Goal: Task Accomplishment & Management: Complete application form

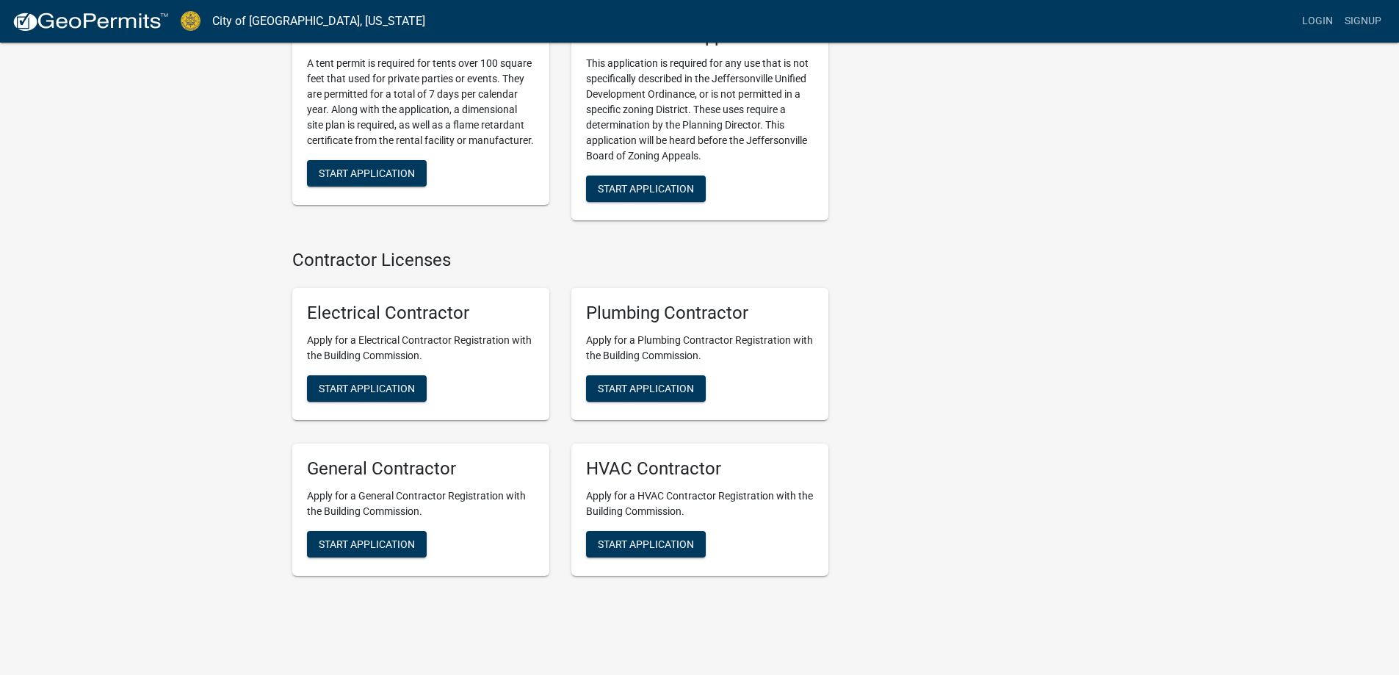
scroll to position [2899, 0]
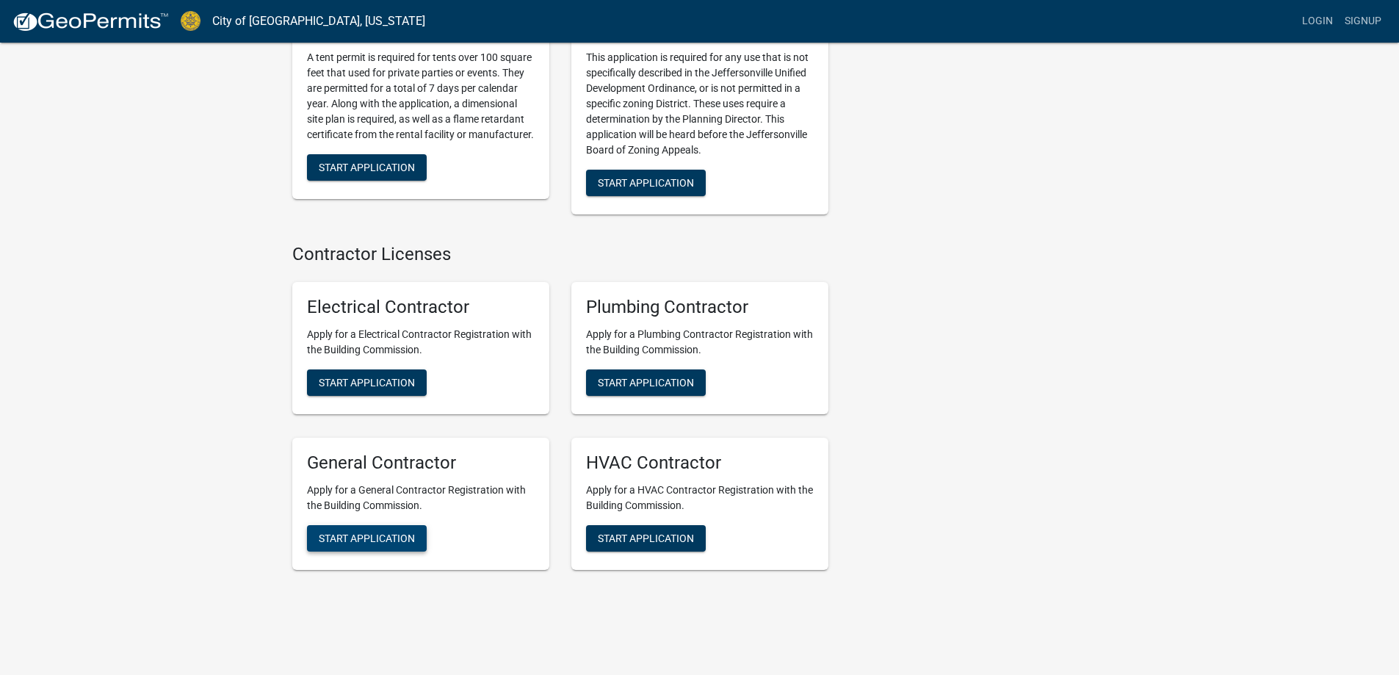
click at [394, 532] on span "Start Application" at bounding box center [367, 538] width 96 height 12
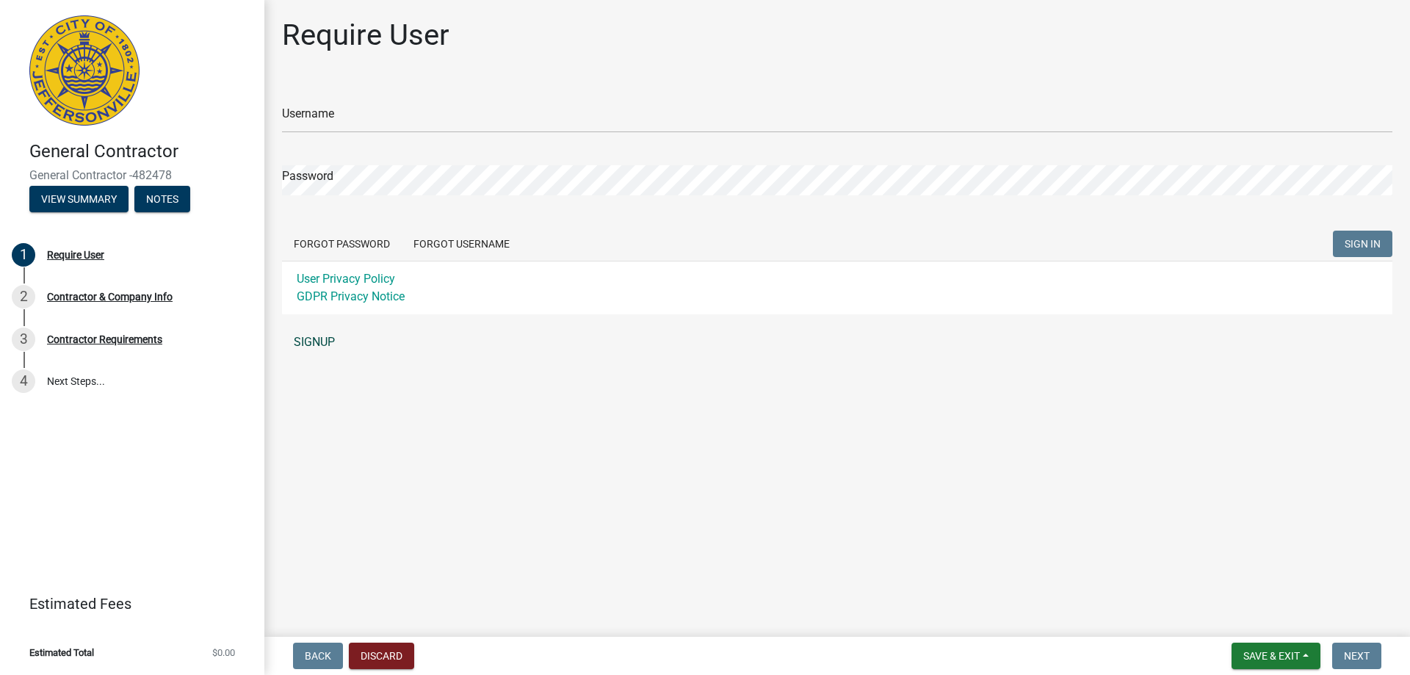
click at [314, 347] on link "SIGNUP" at bounding box center [837, 342] width 1110 height 29
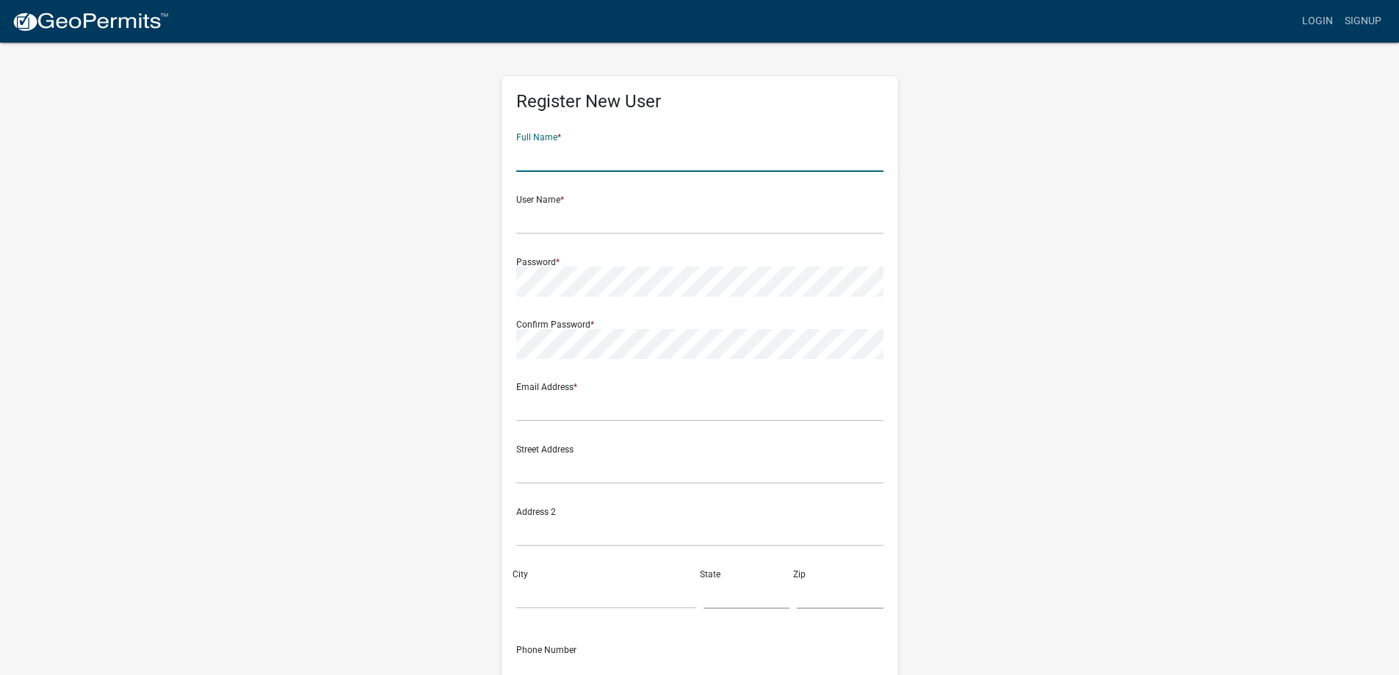
click at [572, 157] on input "text" at bounding box center [699, 157] width 367 height 30
type input "Jimmy Schlief"
type input "[EMAIL_ADDRESS][DOMAIN_NAME]"
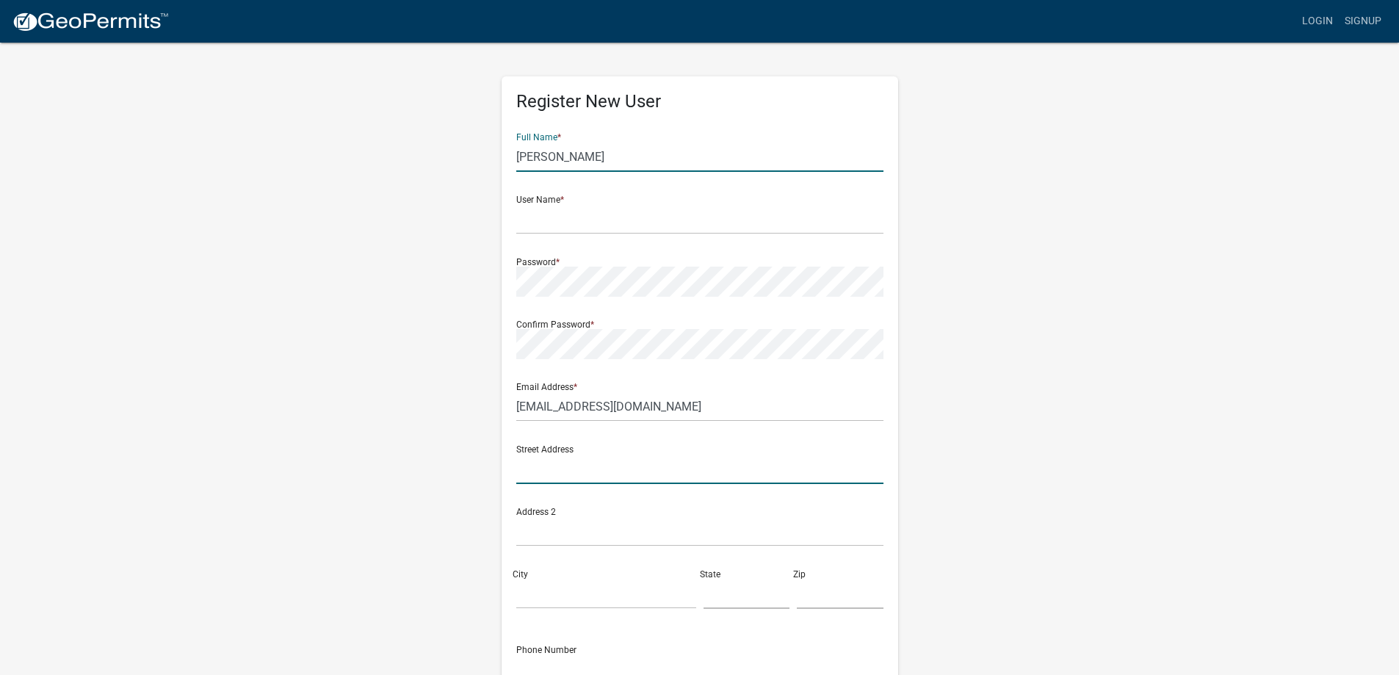
type input "4660 Atha Circle"
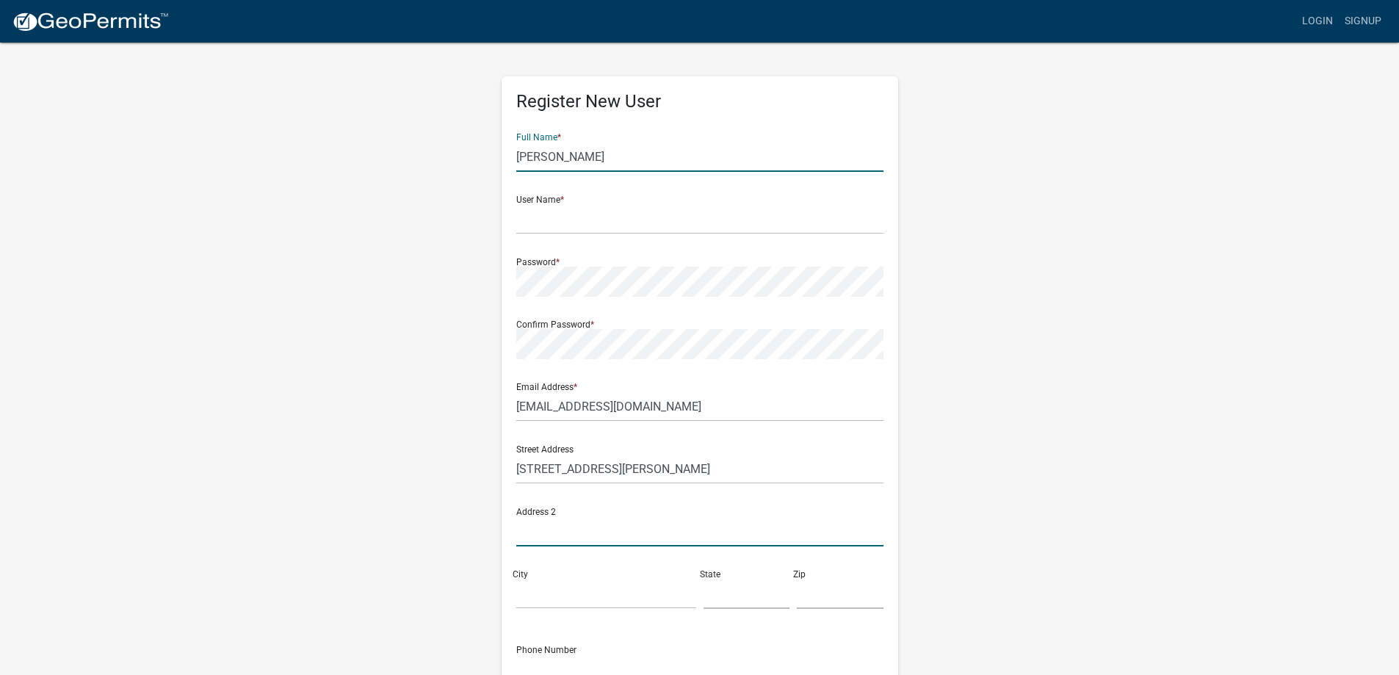
type input "Loganville, GA 30052 US"
type input "Loganville"
type input "GA"
type input "30052"
type input "6786259411"
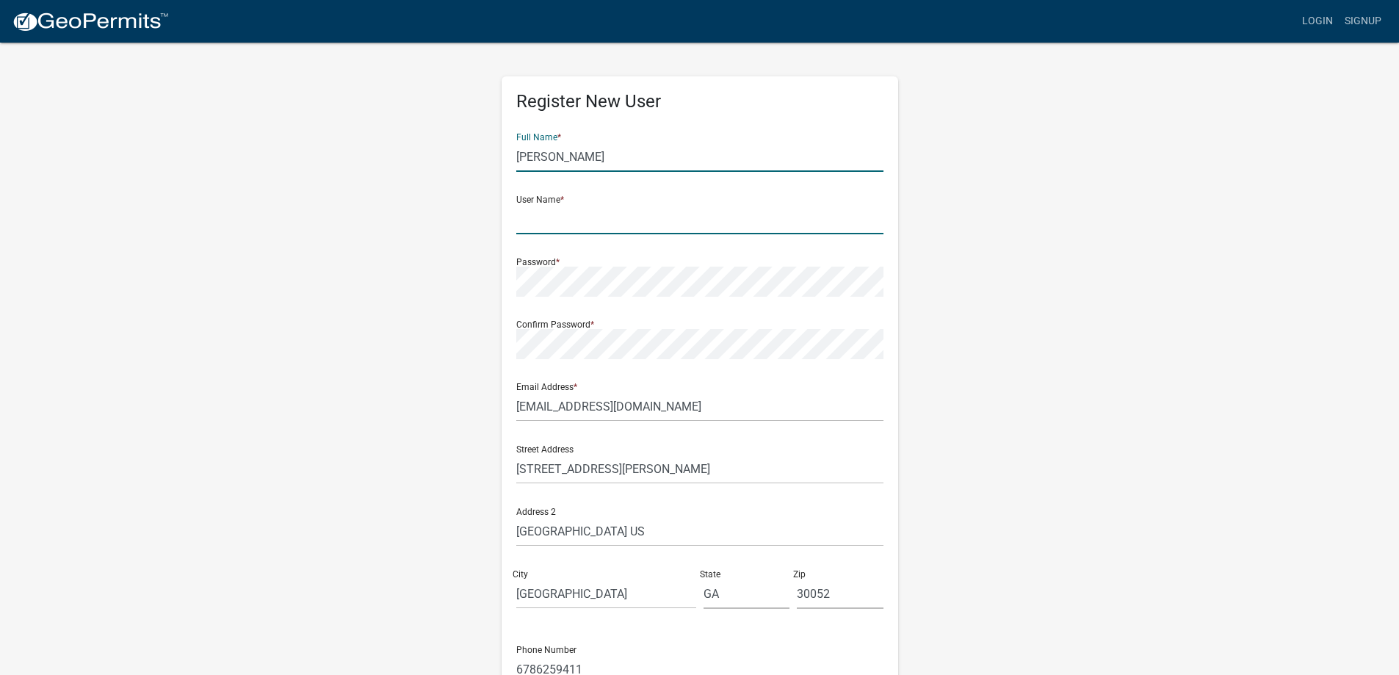
click at [592, 222] on input "text" at bounding box center [699, 219] width 367 height 30
type input "[EMAIL_ADDRESS][DOMAIN_NAME]"
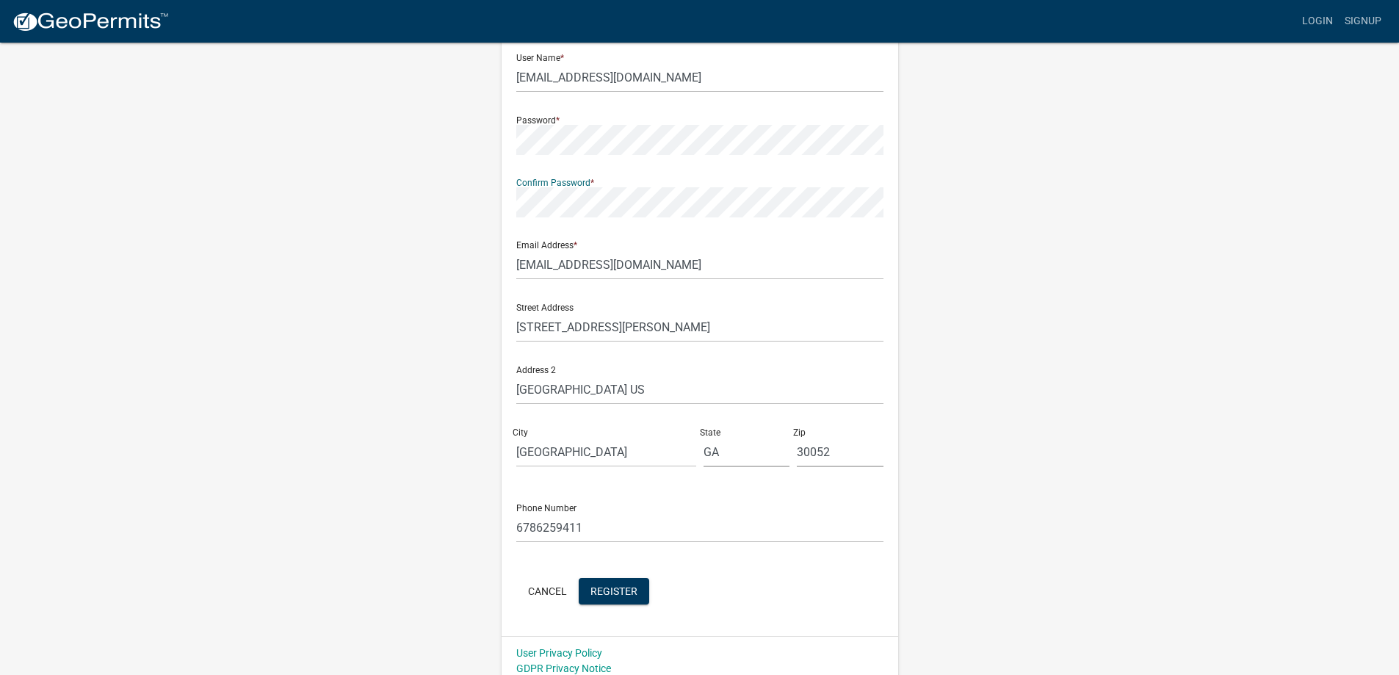
scroll to position [152, 0]
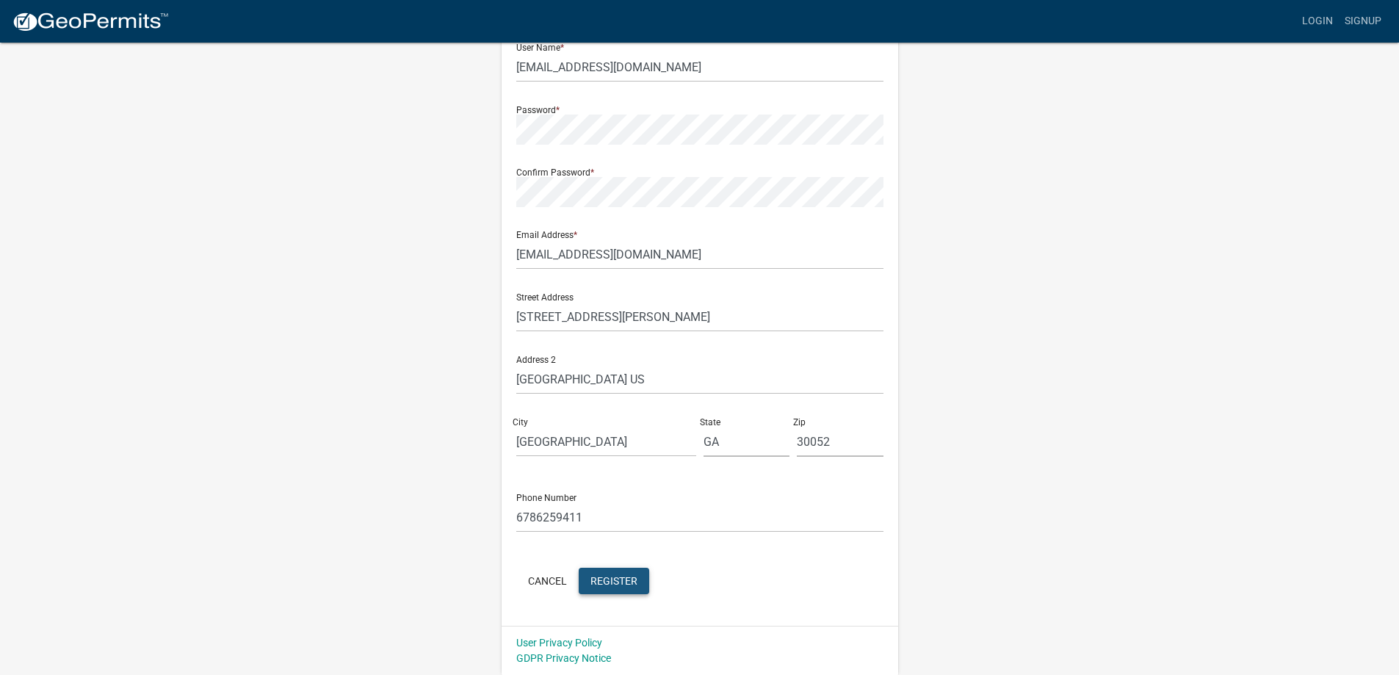
click at [604, 582] on span "Register" at bounding box center [613, 580] width 47 height 12
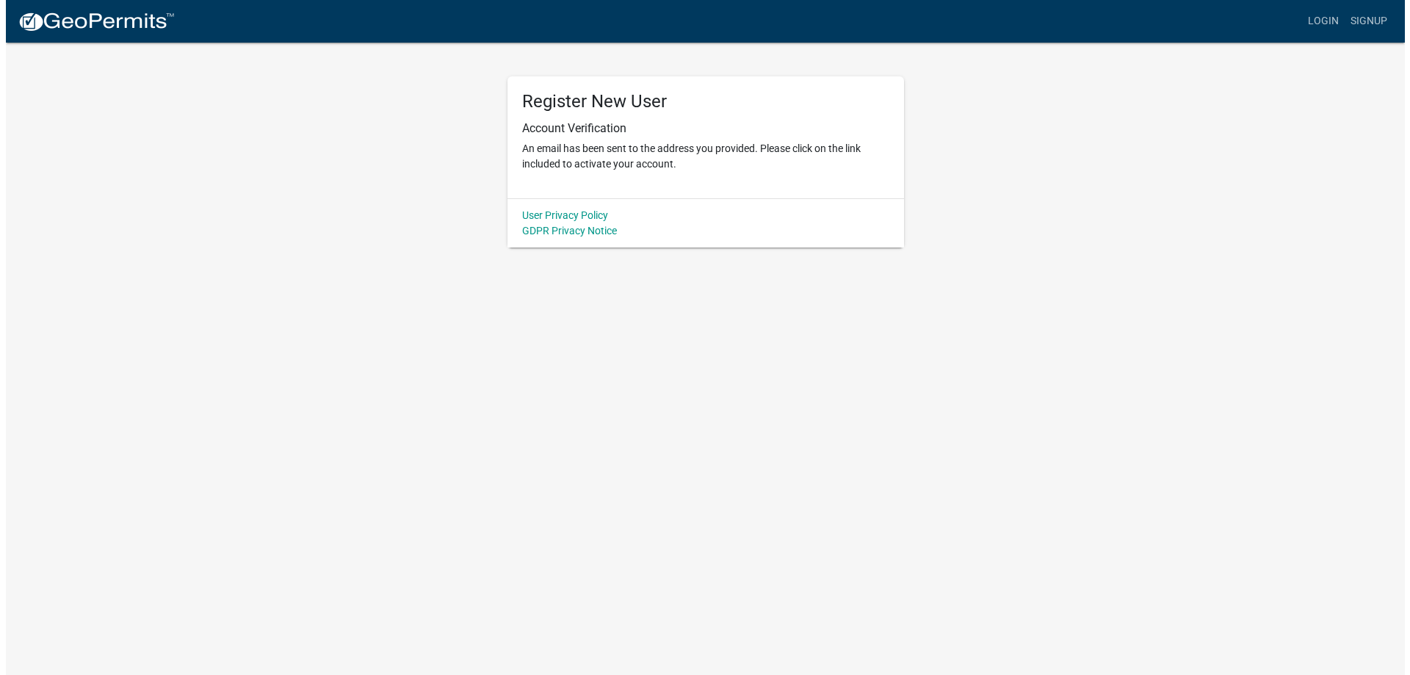
scroll to position [0, 0]
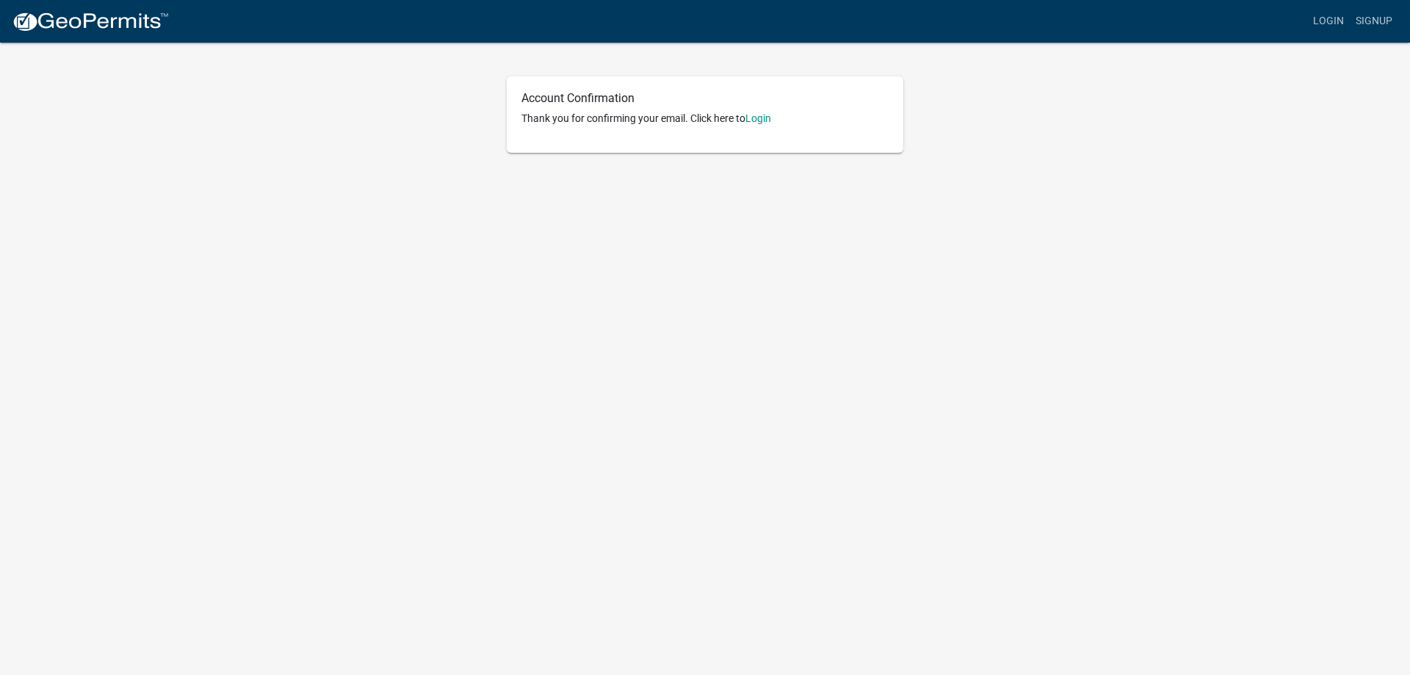
click at [775, 113] on p "Thank you for confirming your email. Click here to Login" at bounding box center [704, 118] width 367 height 15
click at [775, 120] on p "Thank you for confirming your email. Click here to Login" at bounding box center [704, 118] width 367 height 15
click at [764, 119] on link "Login" at bounding box center [758, 118] width 26 height 12
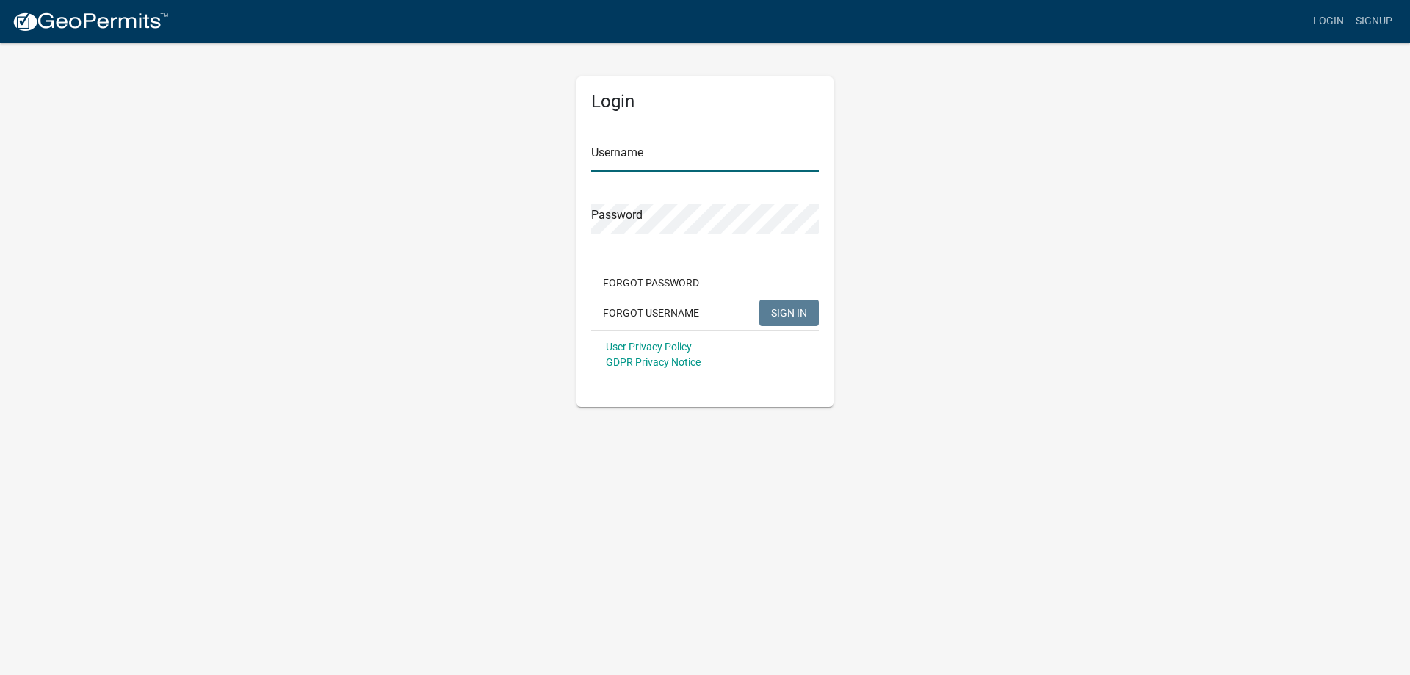
type input "[EMAIL_ADDRESS][DOMAIN_NAME]"
click at [786, 305] on button "SIGN IN" at bounding box center [788, 313] width 59 height 26
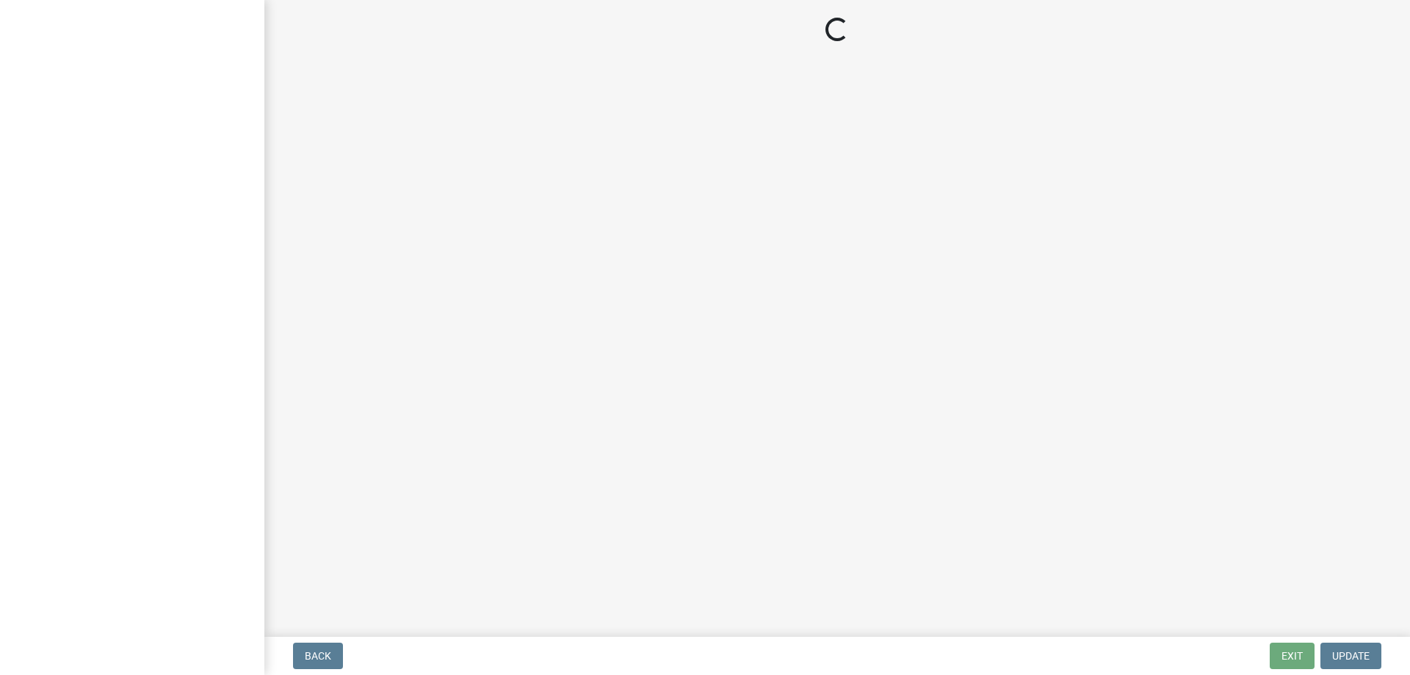
select select "GA"
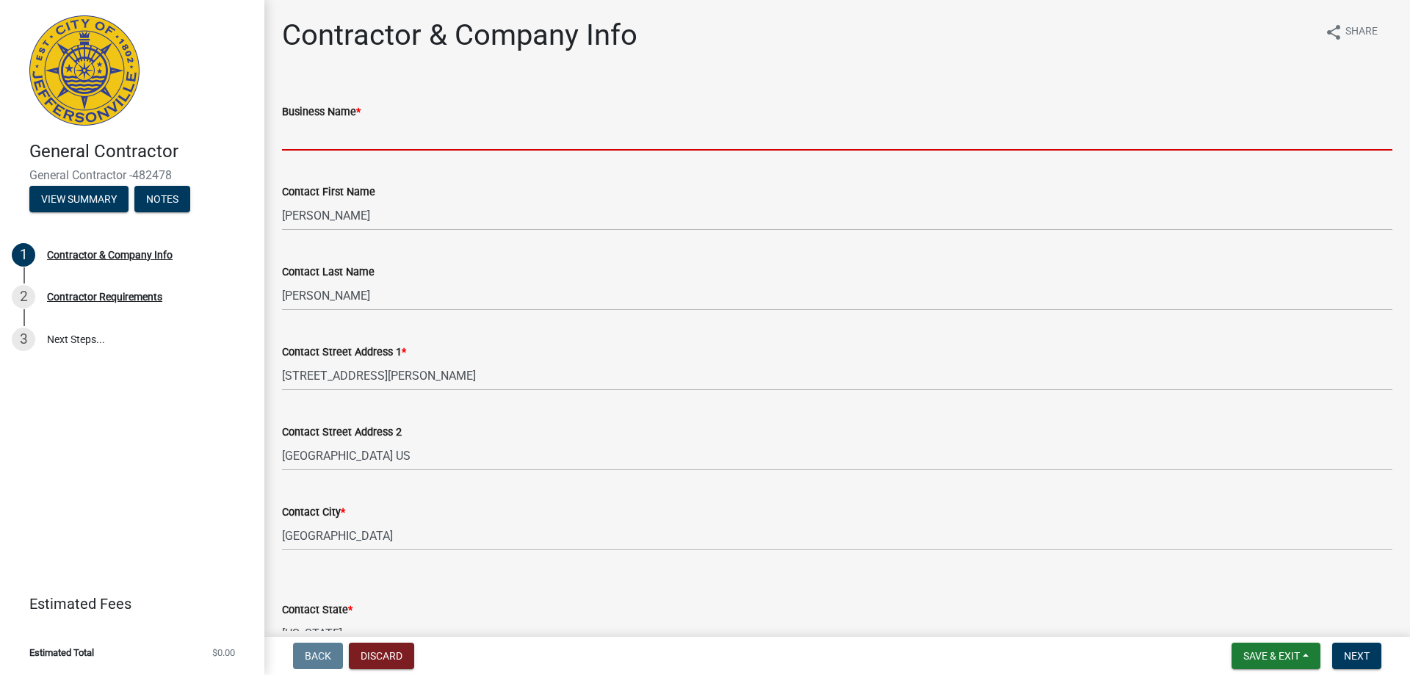
click at [443, 129] on input "Business Name *" at bounding box center [837, 135] width 1110 height 30
type input "Jimco Acoustics, Inc"
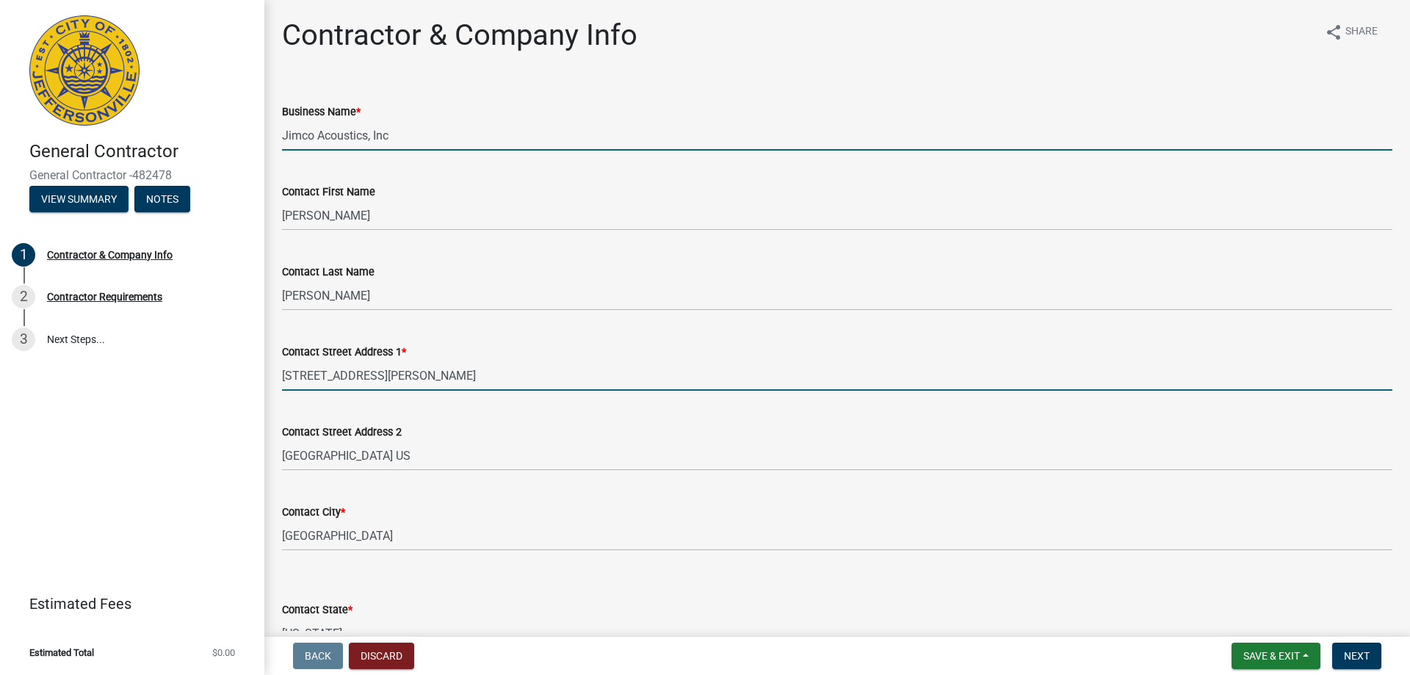
click at [571, 382] on input "4660 Atha Circle" at bounding box center [837, 376] width 1110 height 30
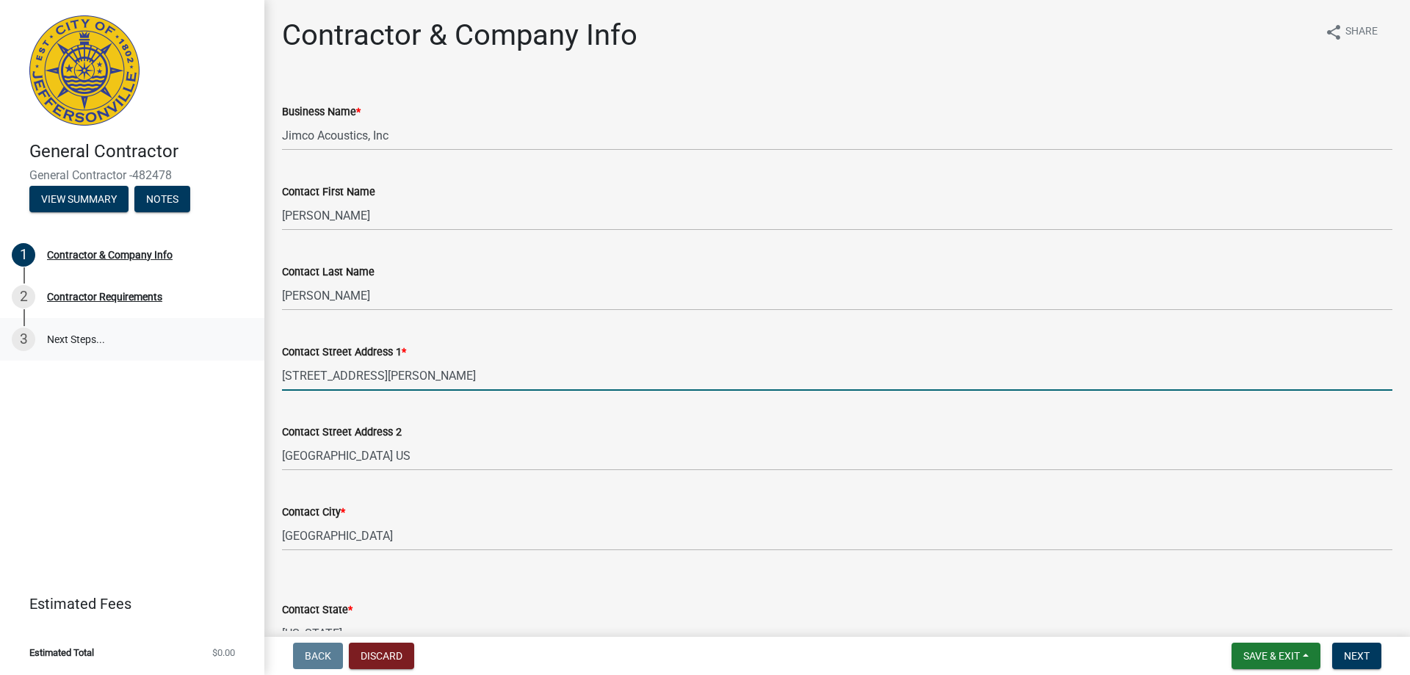
drag, startPoint x: 428, startPoint y: 355, endPoint x: 228, endPoint y: 358, distance: 200.5
click at [228, 358] on div "General Contractor General Contractor -482478 View Summary Notes 1 Contractor &…" at bounding box center [705, 337] width 1410 height 675
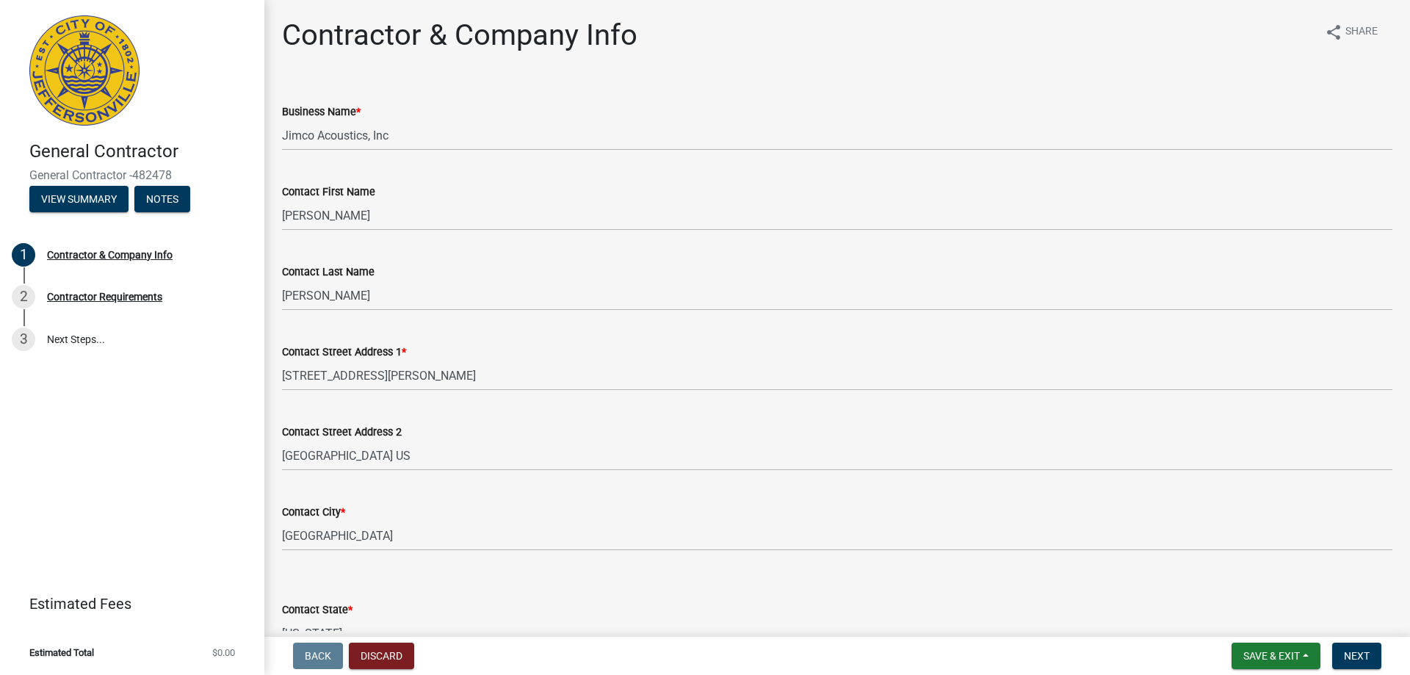
click at [573, 509] on div "Contact City *" at bounding box center [837, 512] width 1110 height 18
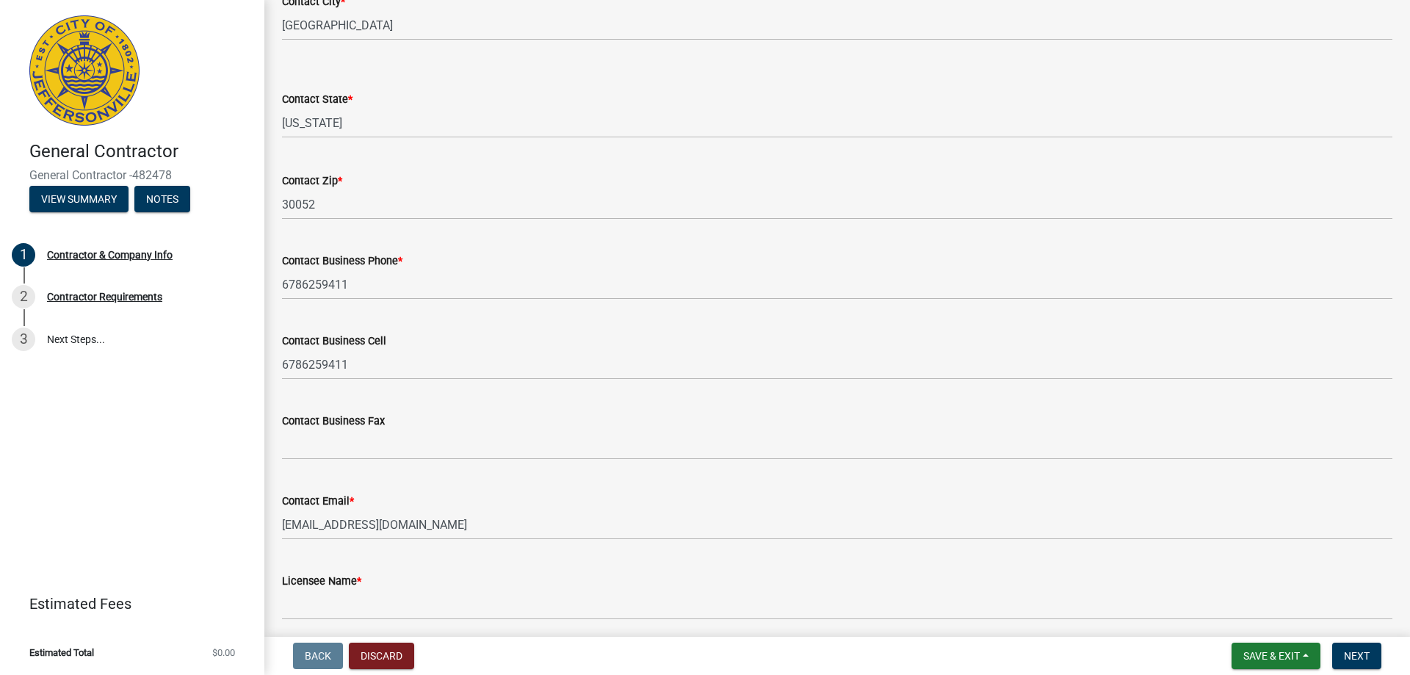
scroll to position [568, 0]
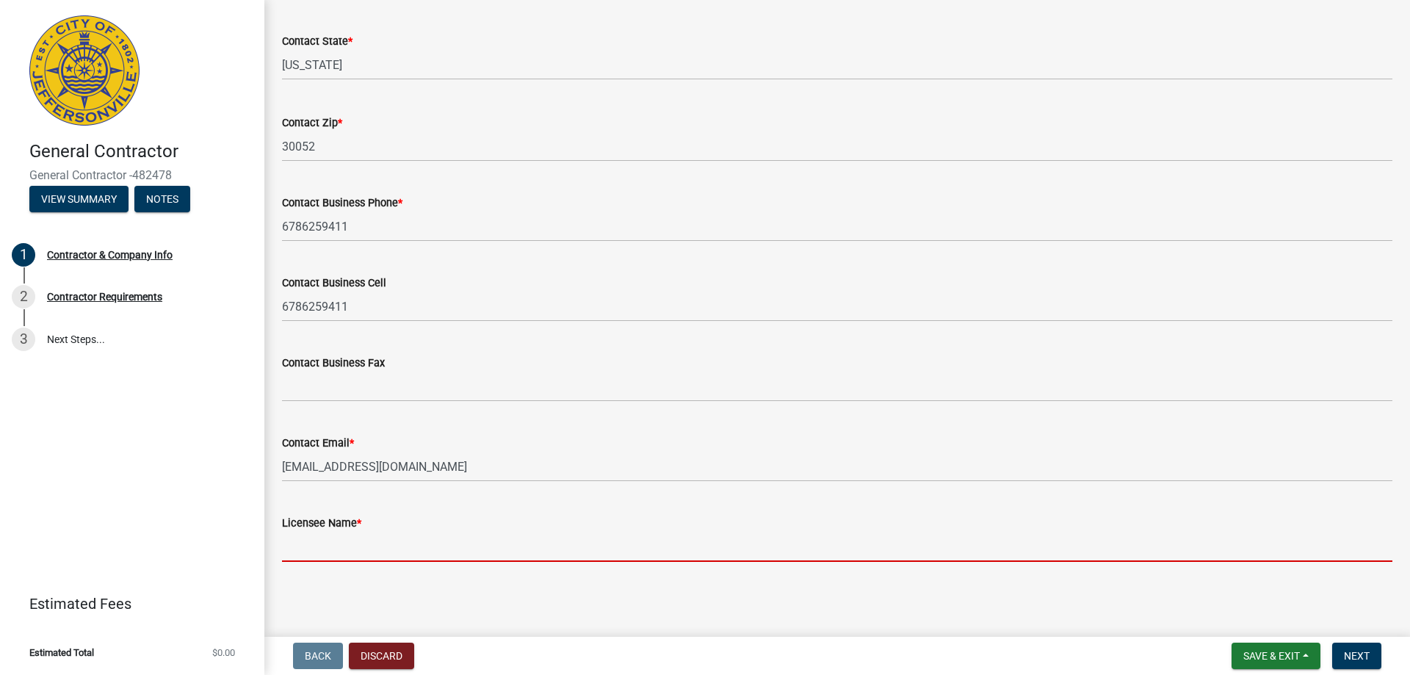
click at [553, 534] on input "Licensee Name *" at bounding box center [837, 547] width 1110 height 30
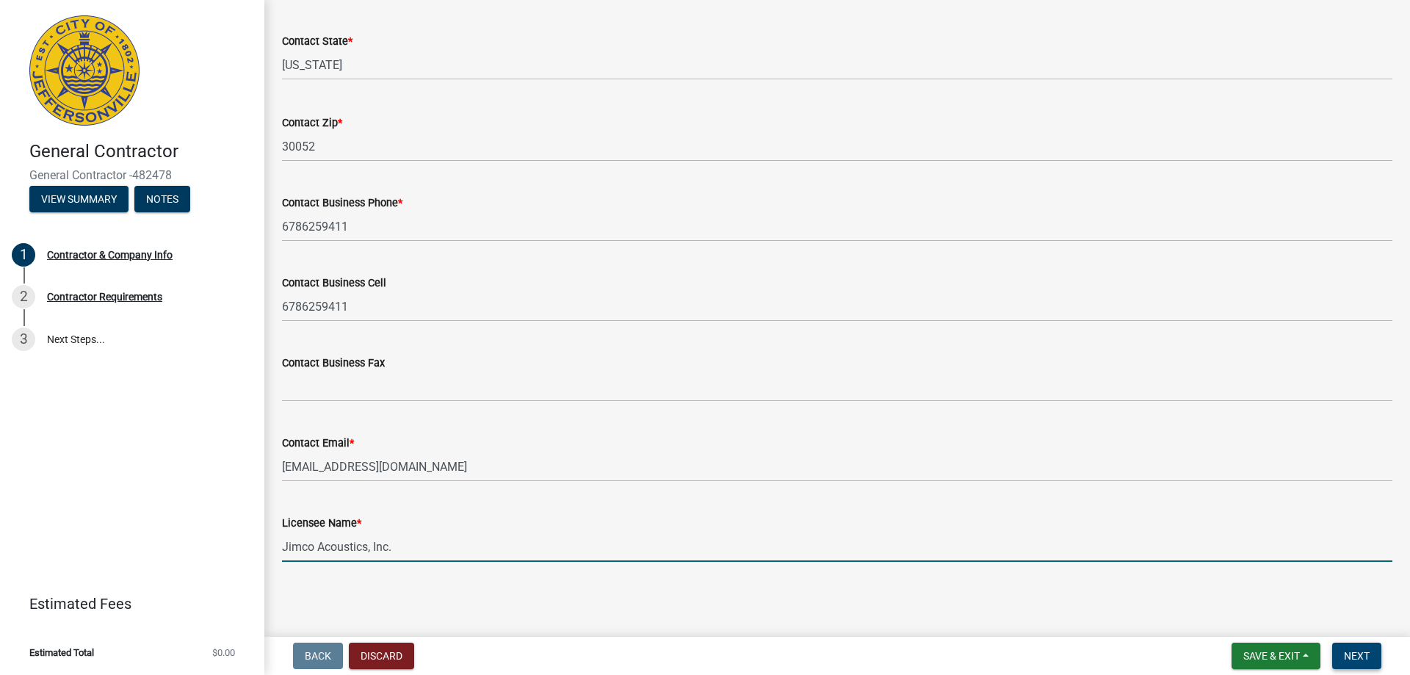
type input "Jimco Acoustics, Inc."
click at [1348, 656] on span "Next" at bounding box center [1357, 656] width 26 height 12
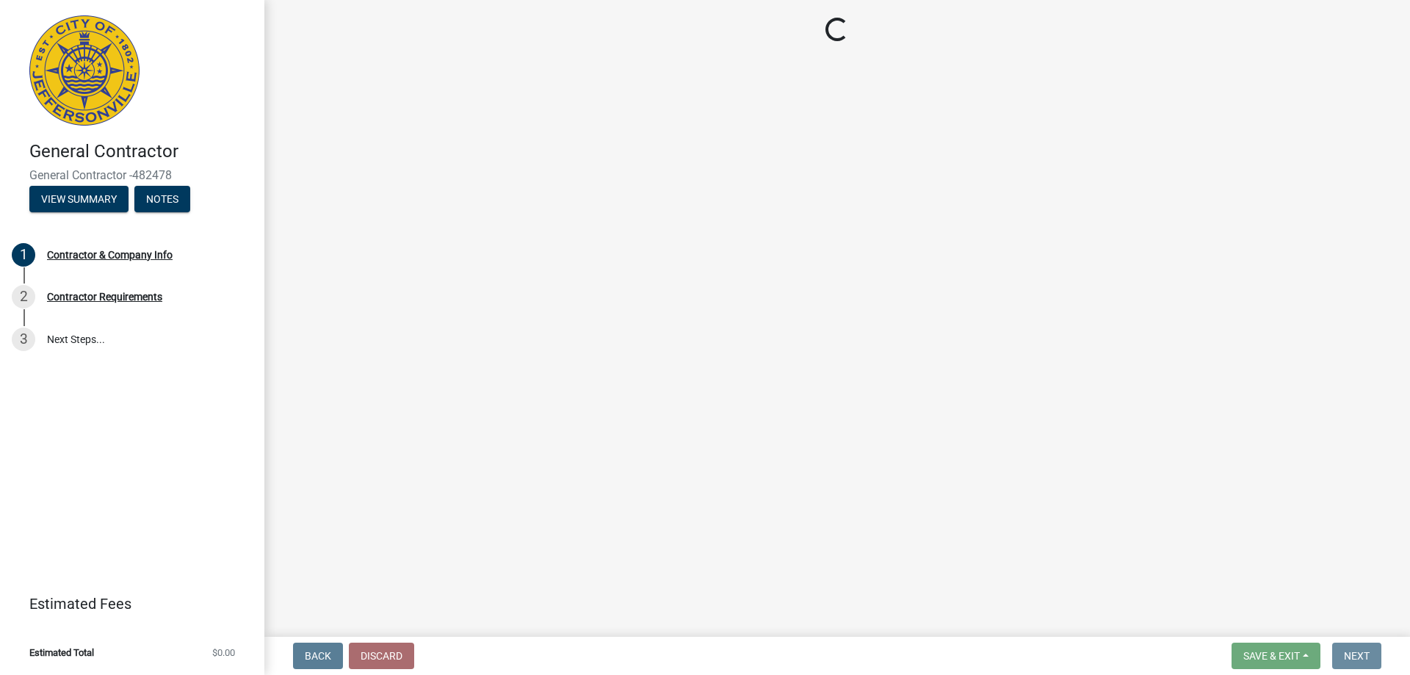
scroll to position [0, 0]
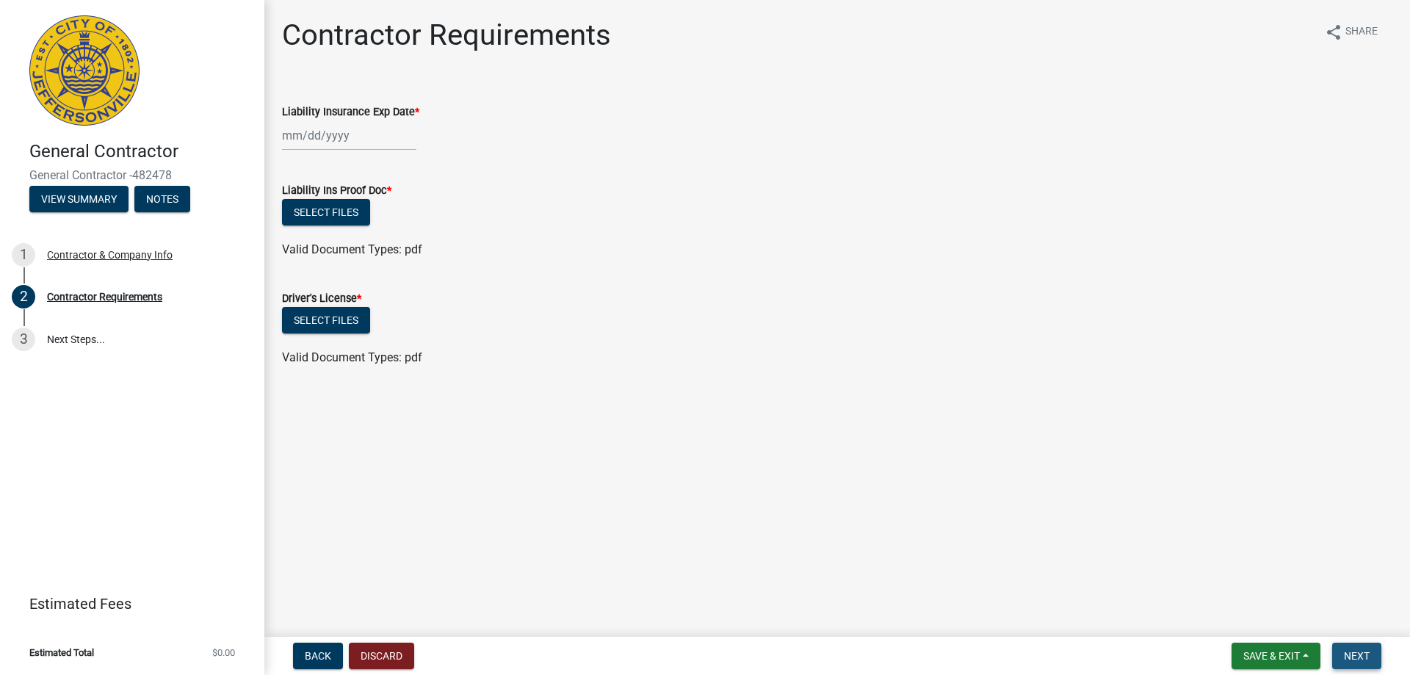
click at [1364, 661] on span "Next" at bounding box center [1357, 656] width 26 height 12
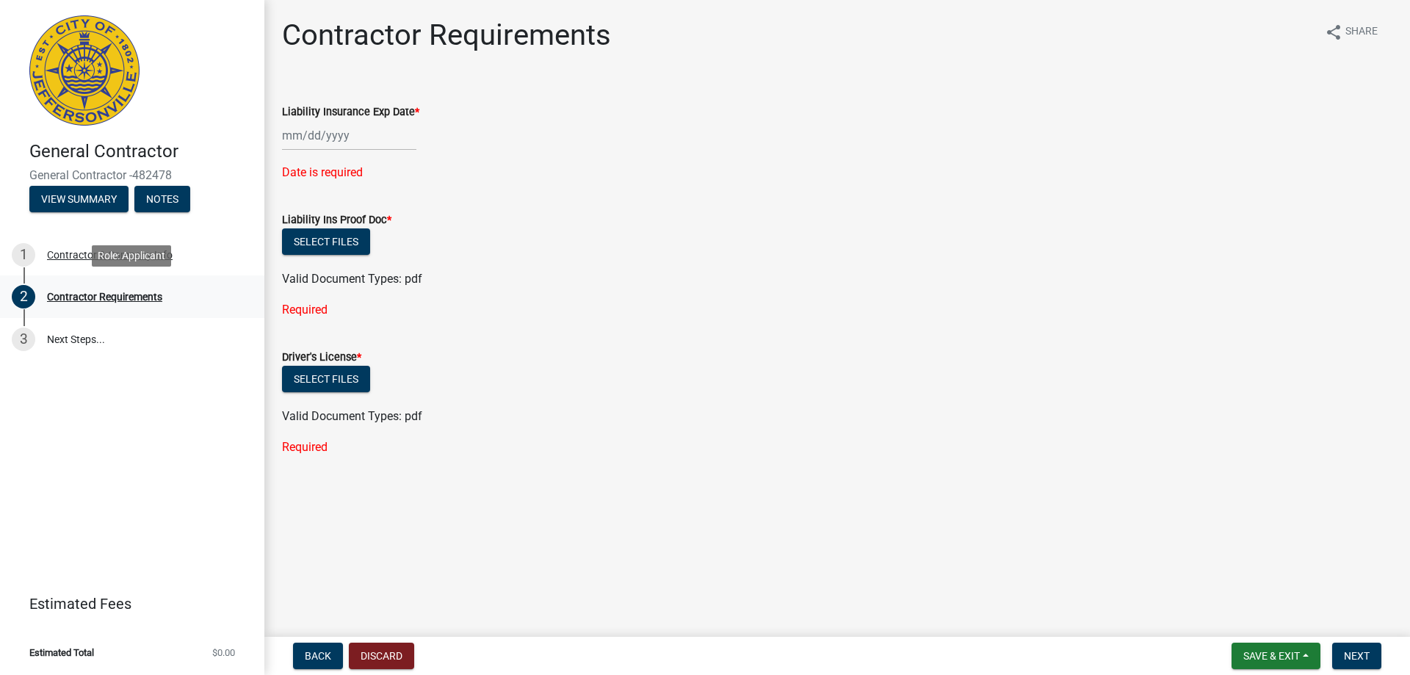
click at [127, 292] on div "Contractor Requirements" at bounding box center [104, 297] width 115 height 10
click at [330, 131] on div at bounding box center [349, 135] width 134 height 30
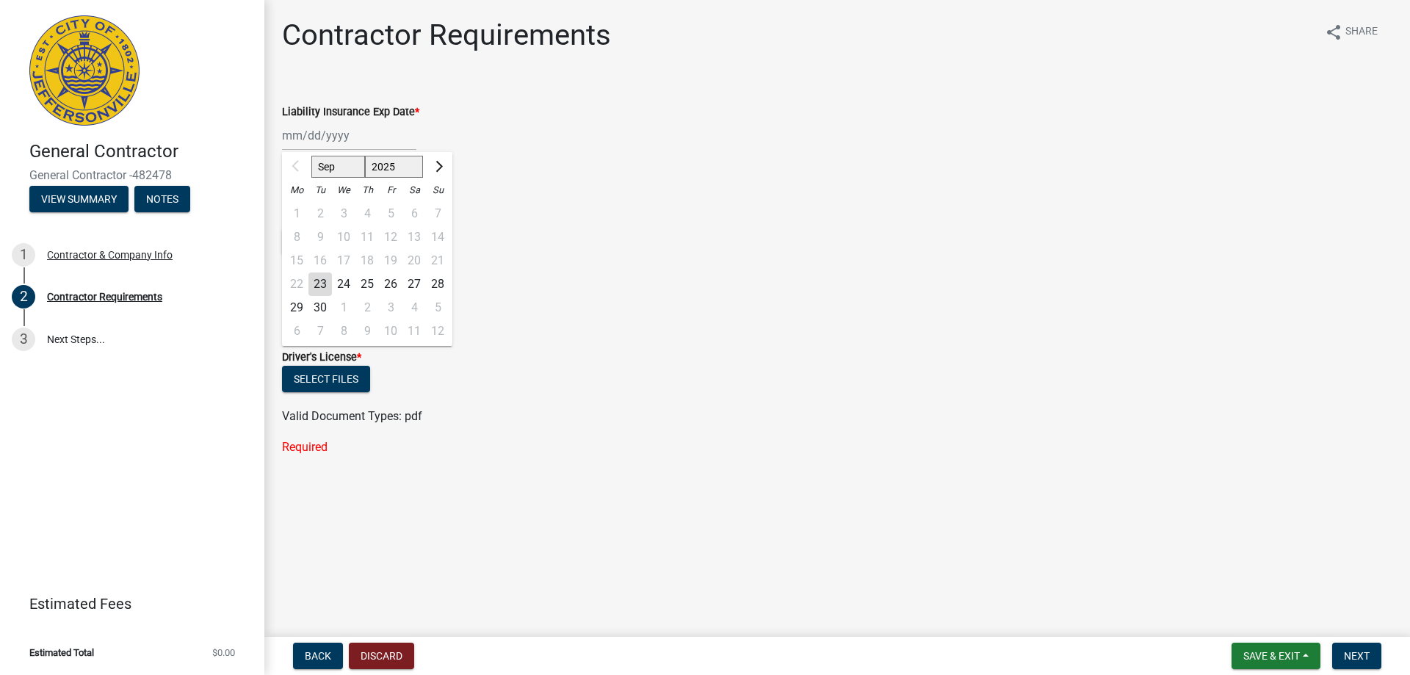
click at [346, 171] on select "Sep Oct Nov Dec" at bounding box center [338, 167] width 54 height 22
select select "10"
click at [311, 156] on select "Sep Oct Nov Dec" at bounding box center [338, 167] width 54 height 22
click at [433, 257] on div "19" at bounding box center [437, 260] width 23 height 23
type input "[DATE]"
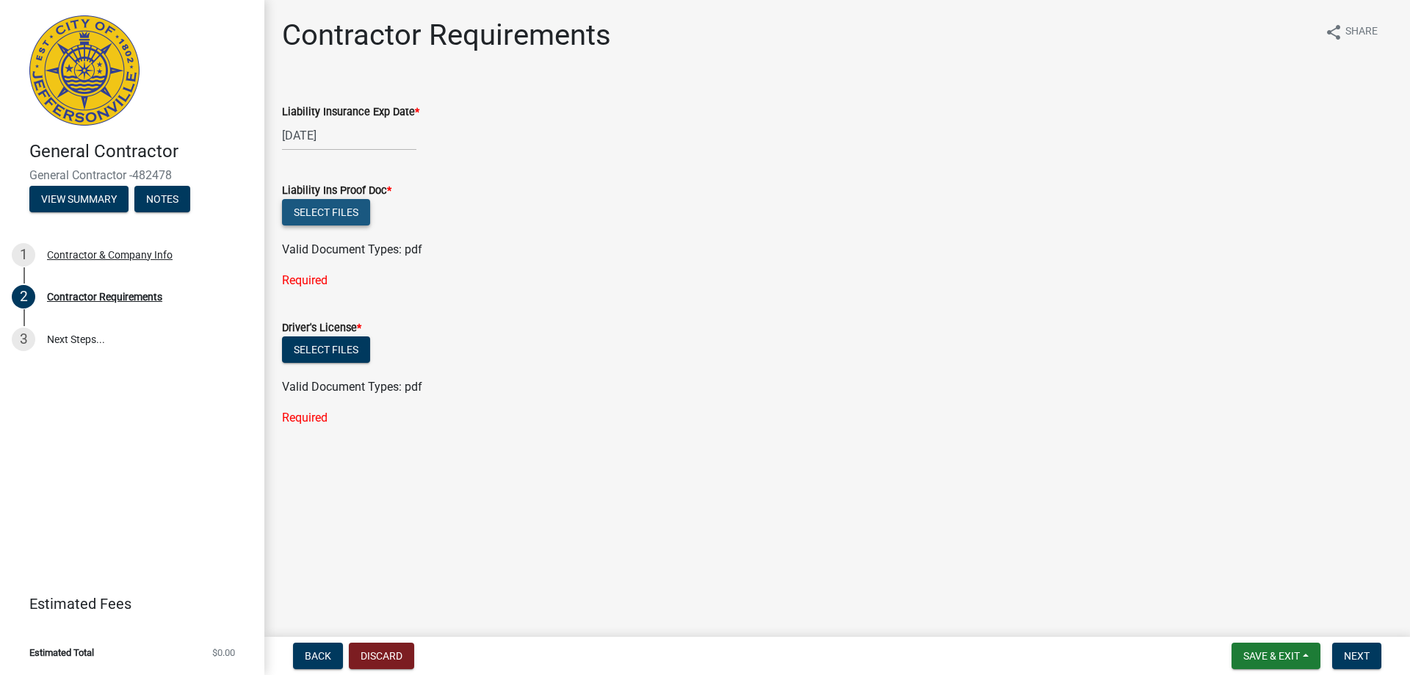
click at [313, 209] on button "Select files" at bounding box center [326, 212] width 88 height 26
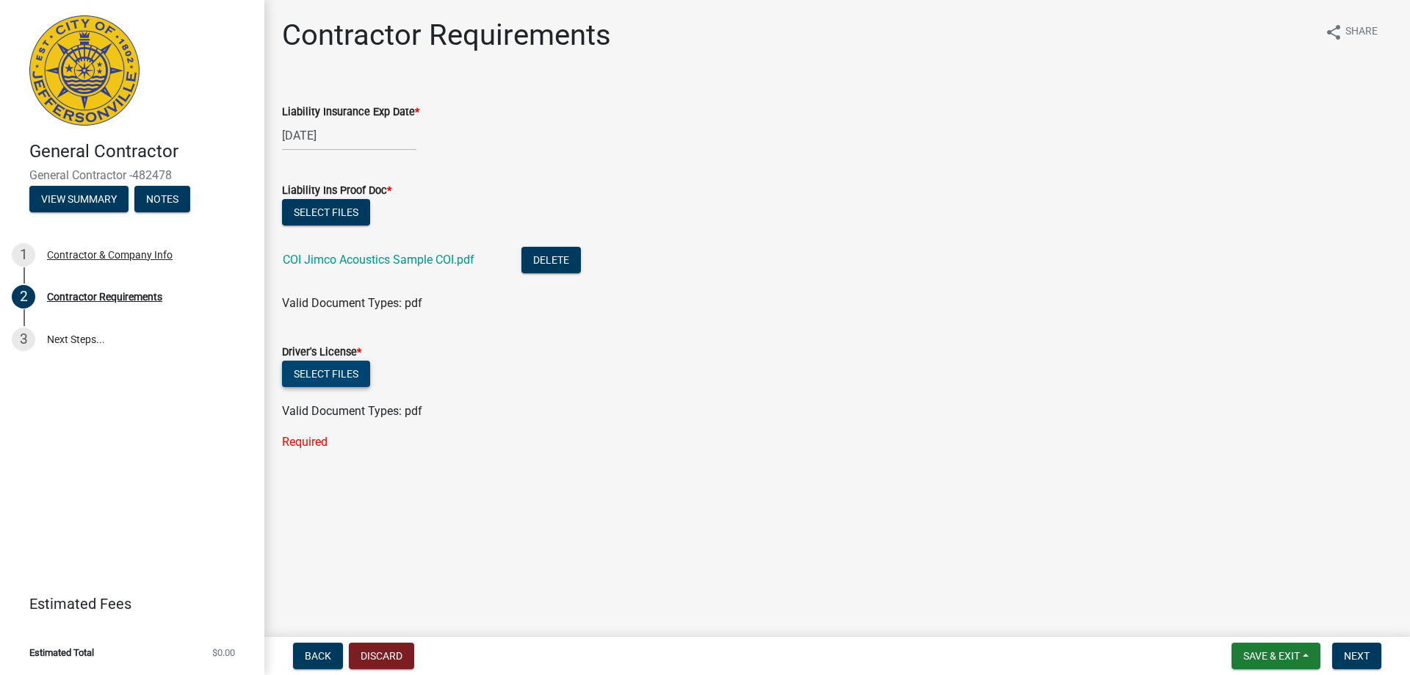
click at [336, 376] on button "Select files" at bounding box center [326, 374] width 88 height 26
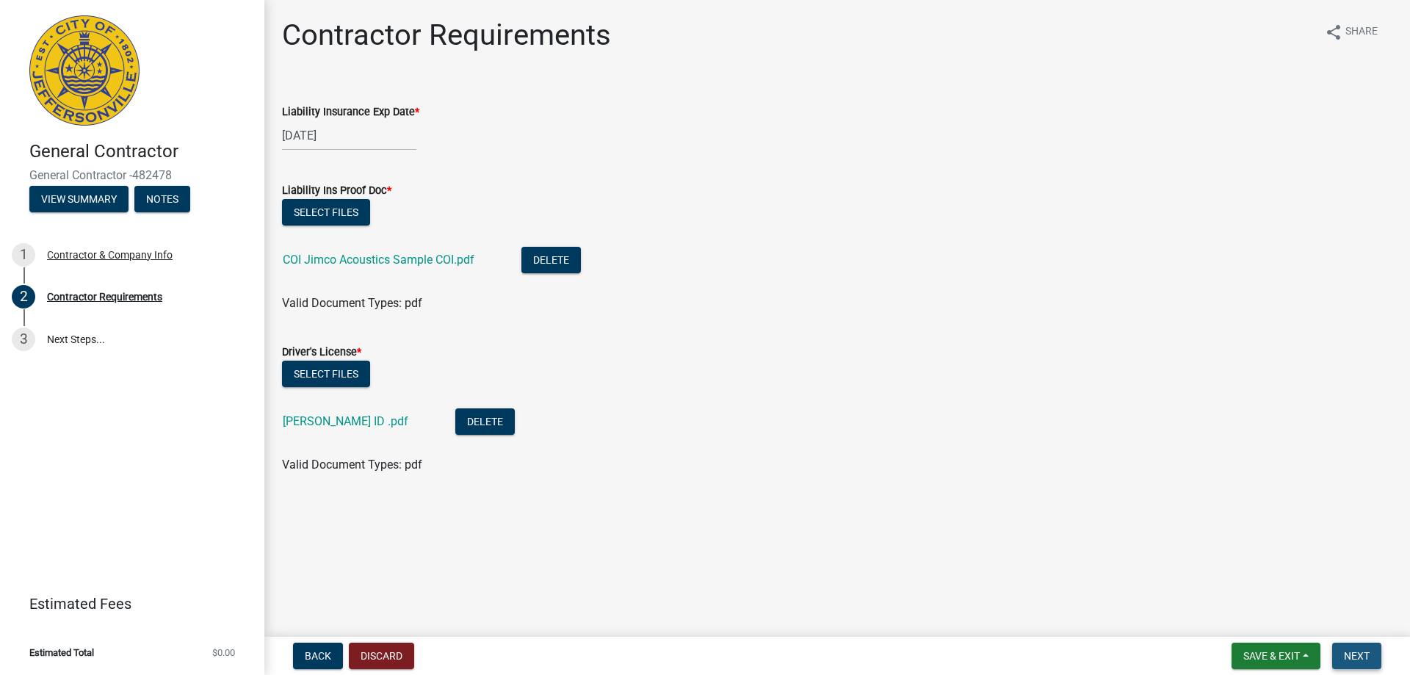
click at [1365, 656] on span "Next" at bounding box center [1357, 656] width 26 height 12
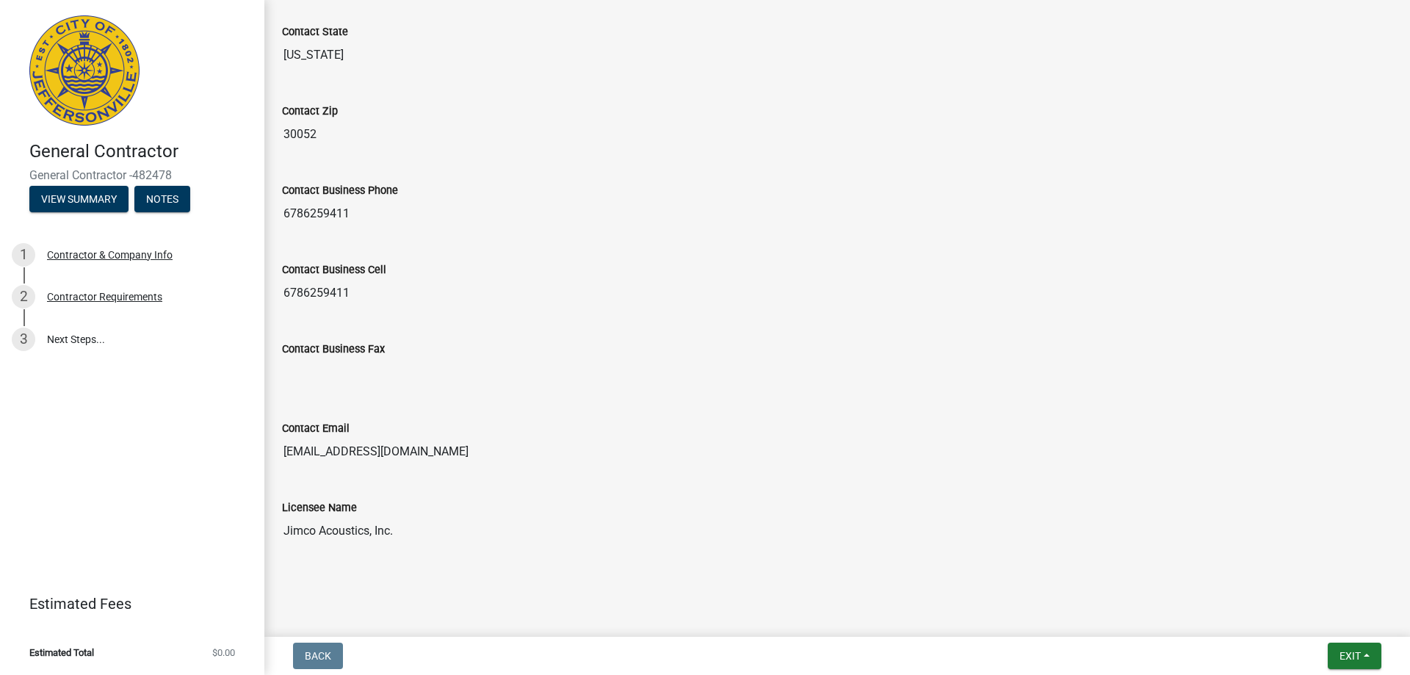
scroll to position [651, 0]
click at [1352, 645] on button "Exit" at bounding box center [1355, 656] width 54 height 26
click at [1309, 608] on button "Save & Exit" at bounding box center [1322, 617] width 117 height 35
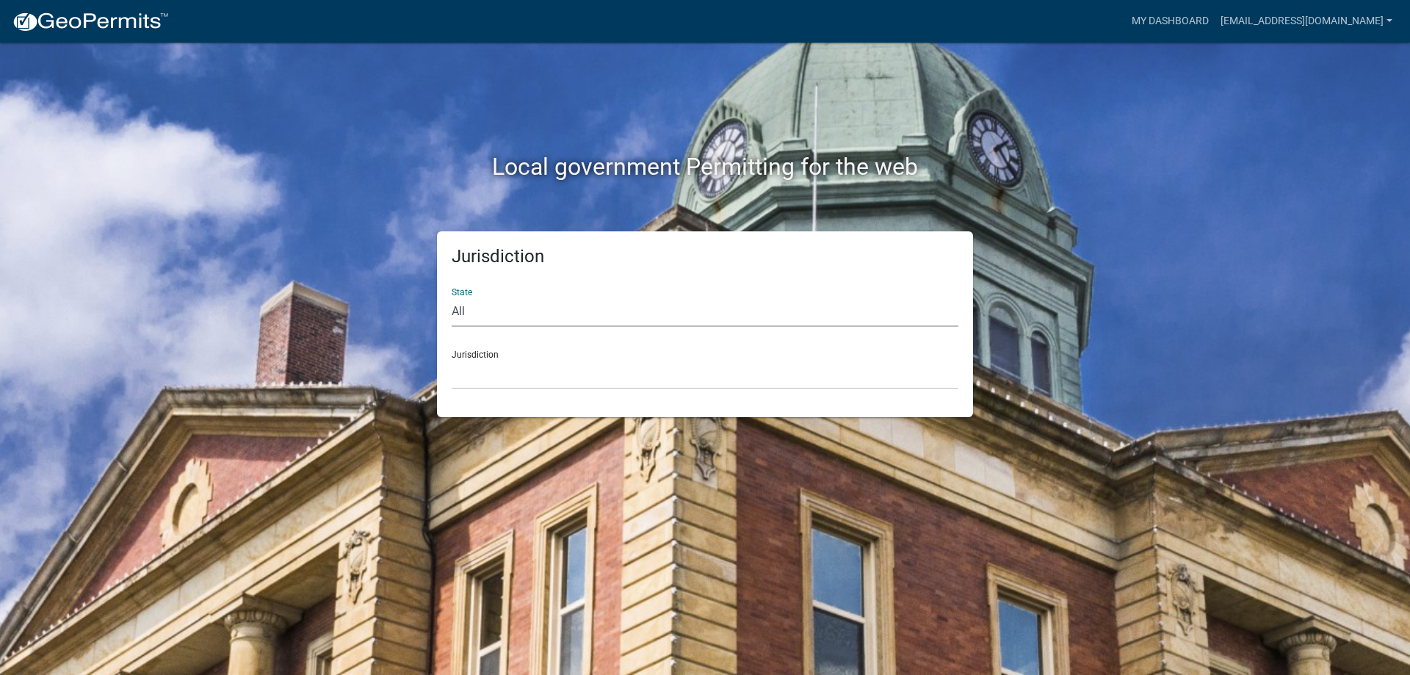
click at [670, 306] on select "All Colorado Georgia Indiana Iowa Kansas Minnesota Ohio South Carolina Wisconsin" at bounding box center [705, 312] width 507 height 30
select select "[US_STATE]"
click at [452, 297] on select "All Colorado Georgia Indiana Iowa Kansas Minnesota Ohio South Carolina Wisconsin" at bounding box center [705, 312] width 507 height 30
click at [612, 356] on div "Jurisdiction Carroll County, Georgia Cook County, Georgia Crawford County, Geor…" at bounding box center [705, 364] width 507 height 51
click at [604, 369] on select "Carroll County, Georgia Cook County, Georgia Crawford County, Georgia Gilmer Co…" at bounding box center [705, 374] width 507 height 30
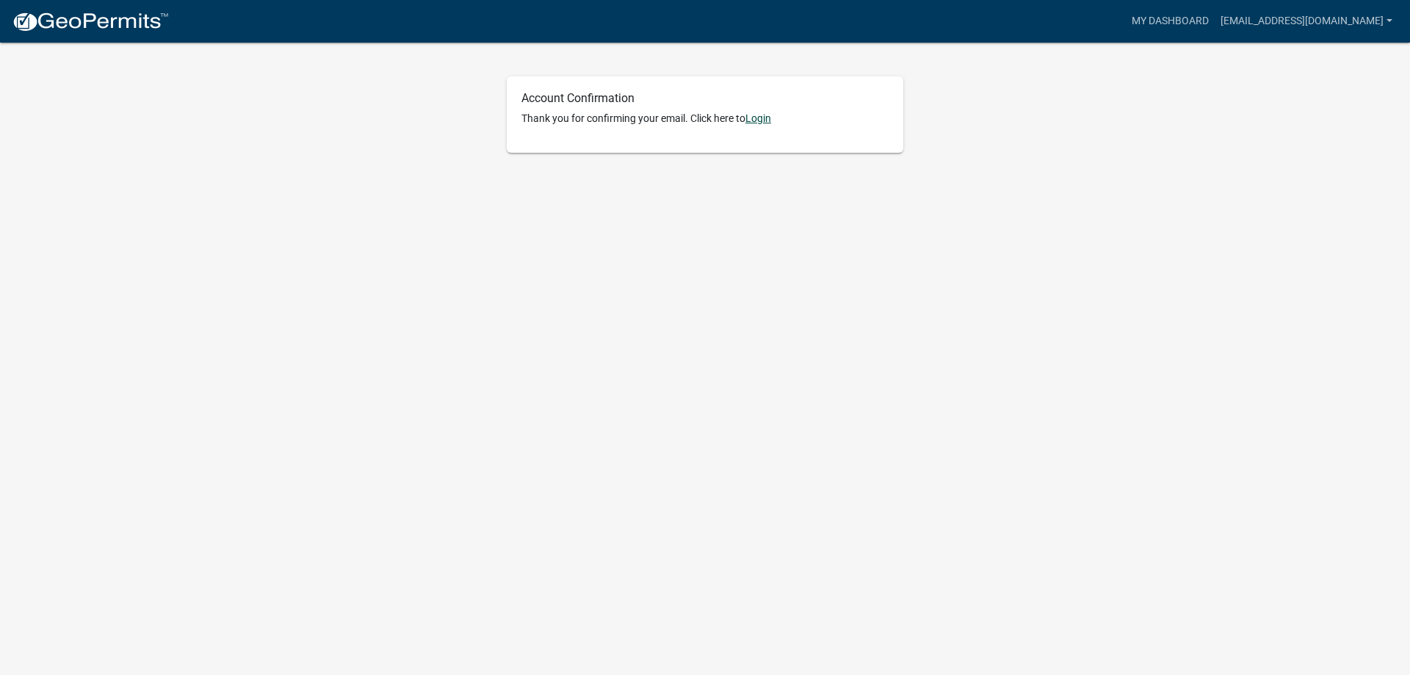
click at [766, 121] on link "Login" at bounding box center [758, 118] width 26 height 12
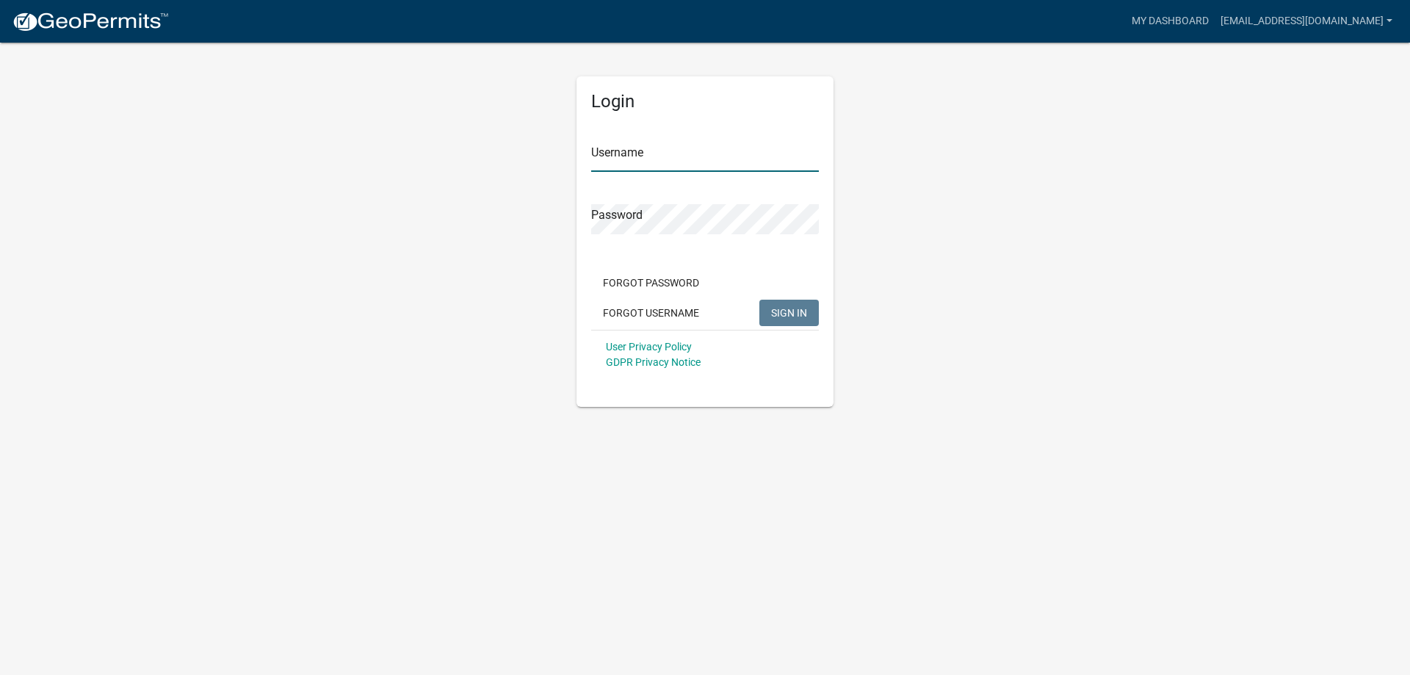
type input "[EMAIL_ADDRESS][DOMAIN_NAME]"
click at [808, 309] on button "SIGN IN" at bounding box center [788, 313] width 59 height 26
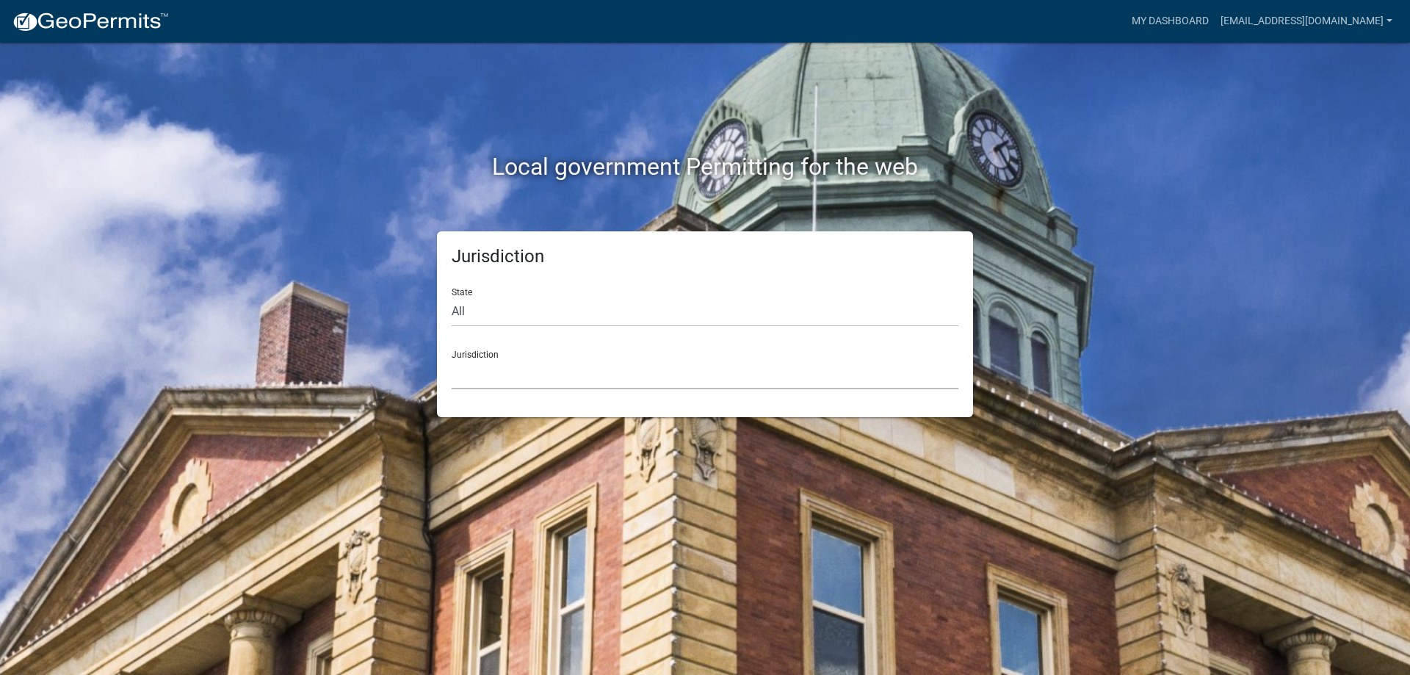
click at [696, 367] on select "[GEOGRAPHIC_DATA], [US_STATE] [GEOGRAPHIC_DATA], [US_STATE][PERSON_NAME][GEOGRA…" at bounding box center [705, 374] width 507 height 30
click at [594, 357] on div "Jurisdiction [GEOGRAPHIC_DATA], [US_STATE] [GEOGRAPHIC_DATA], [US_STATE][PERSON…" at bounding box center [705, 364] width 507 height 51
click at [586, 374] on select "[GEOGRAPHIC_DATA], [US_STATE] [GEOGRAPHIC_DATA], [US_STATE][PERSON_NAME][GEOGRA…" at bounding box center [705, 374] width 507 height 30
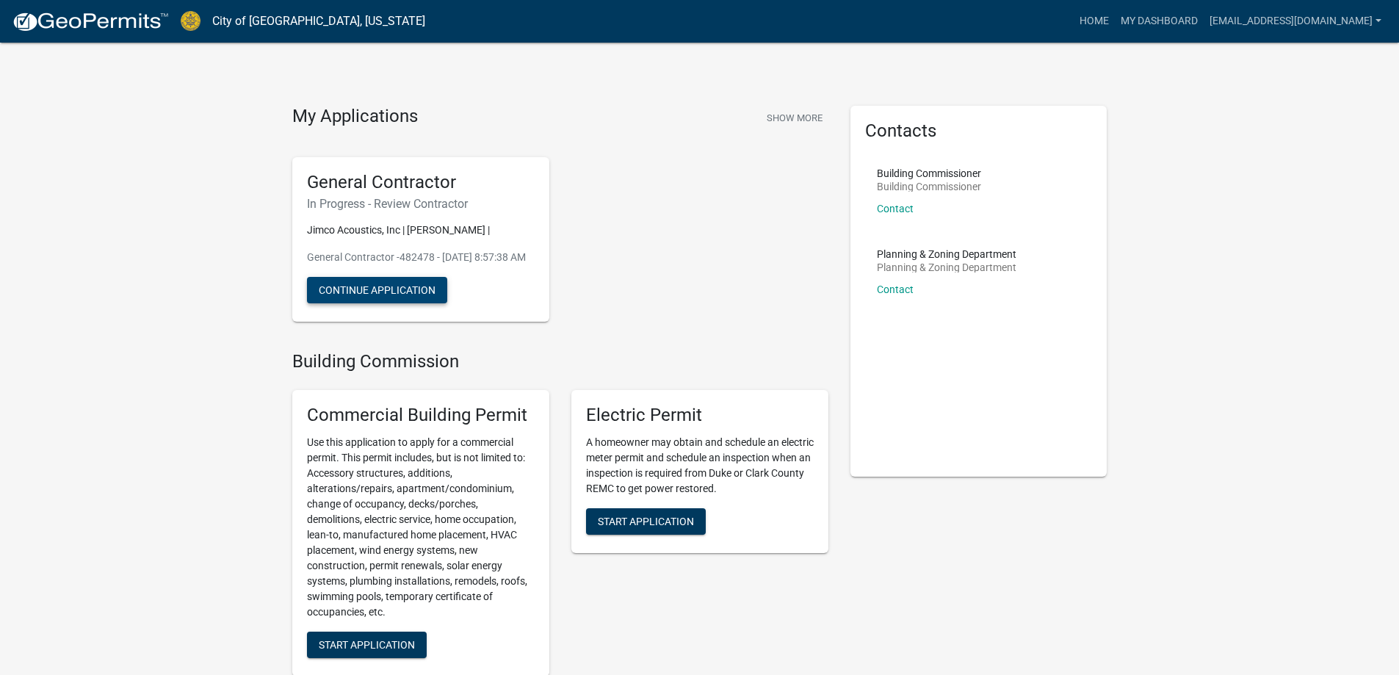
click at [412, 303] on button "Continue Application" at bounding box center [377, 290] width 140 height 26
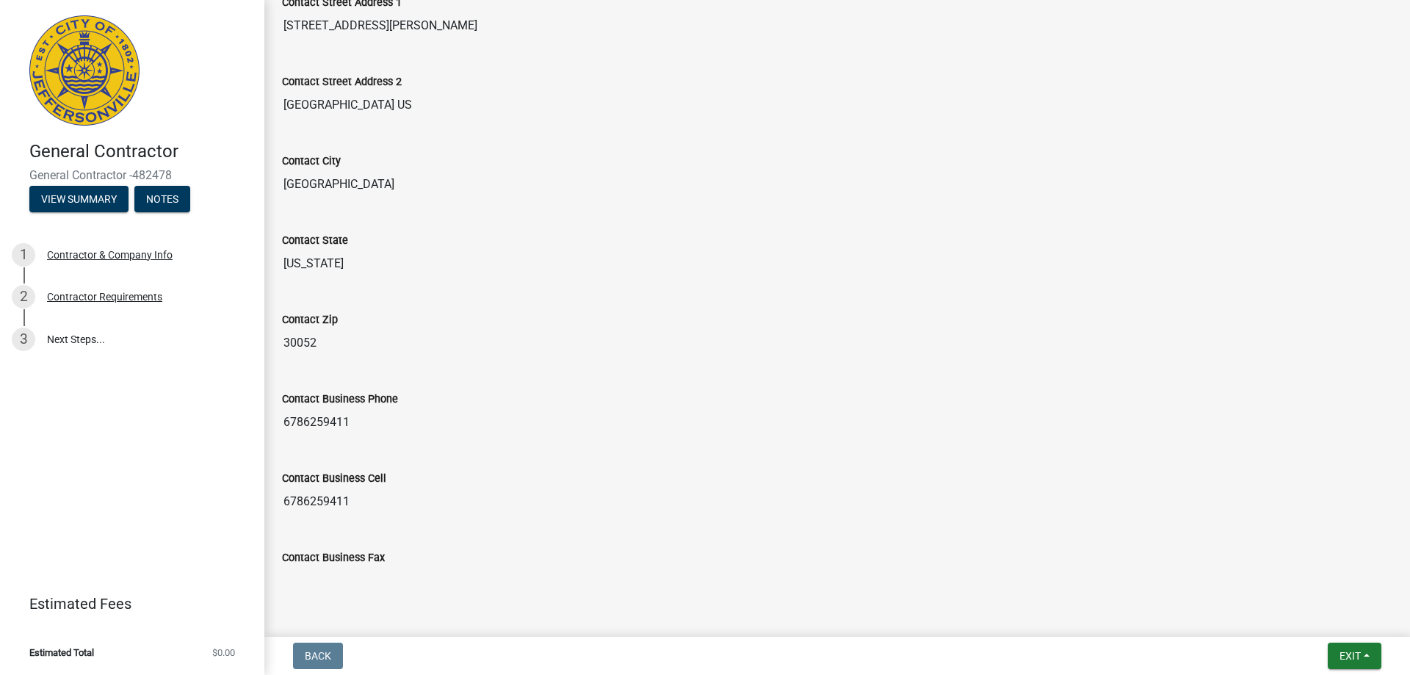
scroll to position [651, 0]
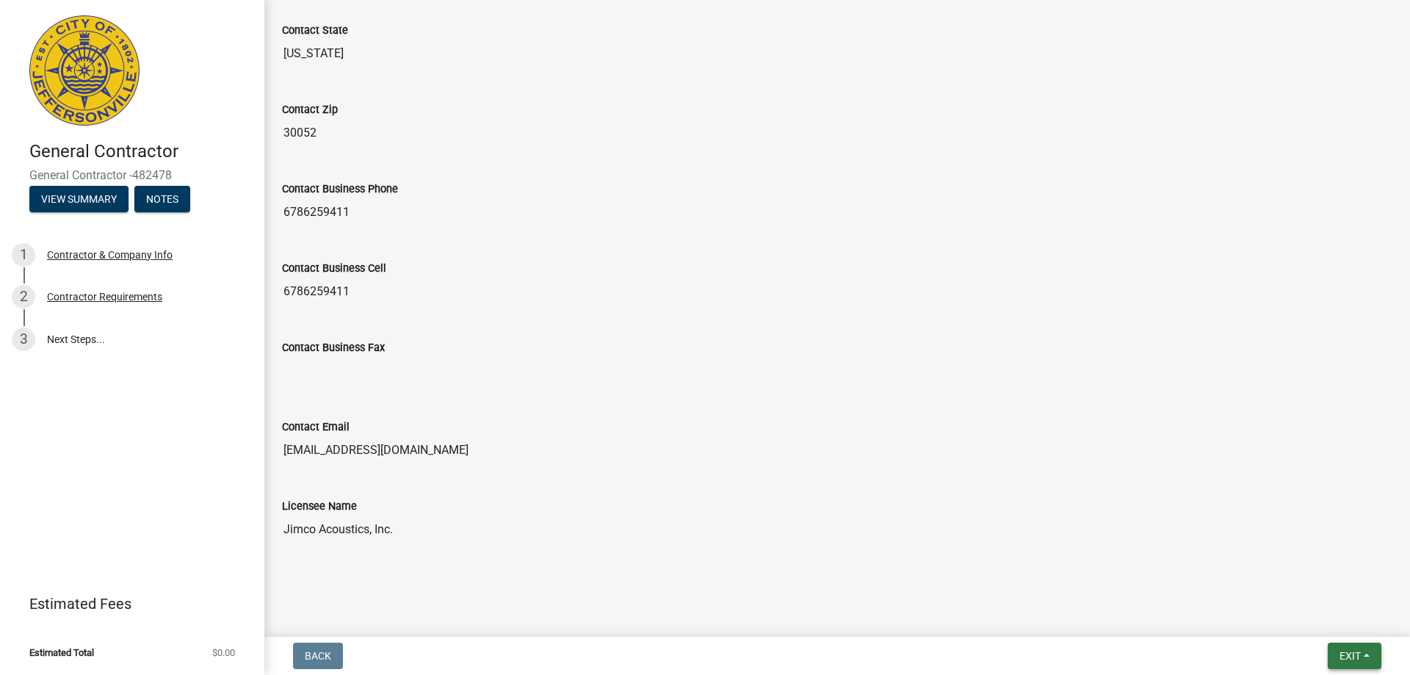
click at [1347, 657] on span "Exit" at bounding box center [1349, 656] width 21 height 12
click at [1289, 585] on button "Save" at bounding box center [1322, 582] width 117 height 35
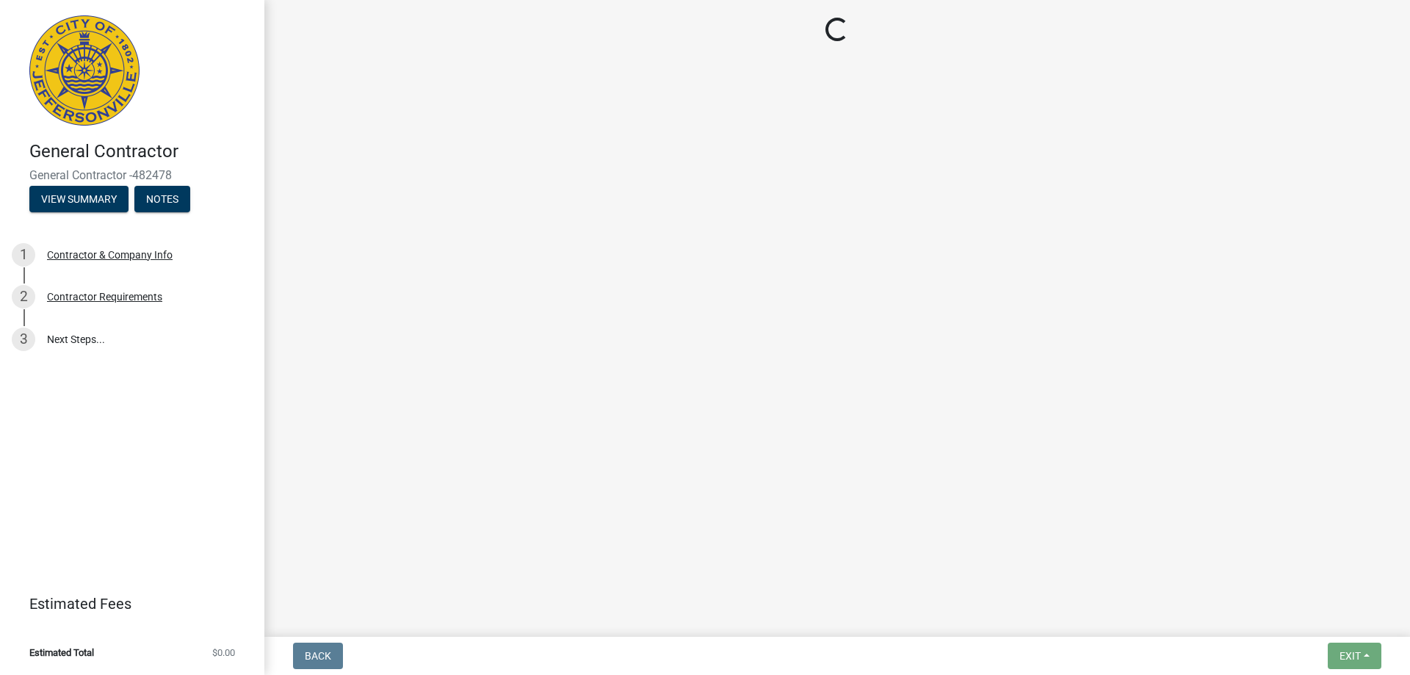
scroll to position [0, 0]
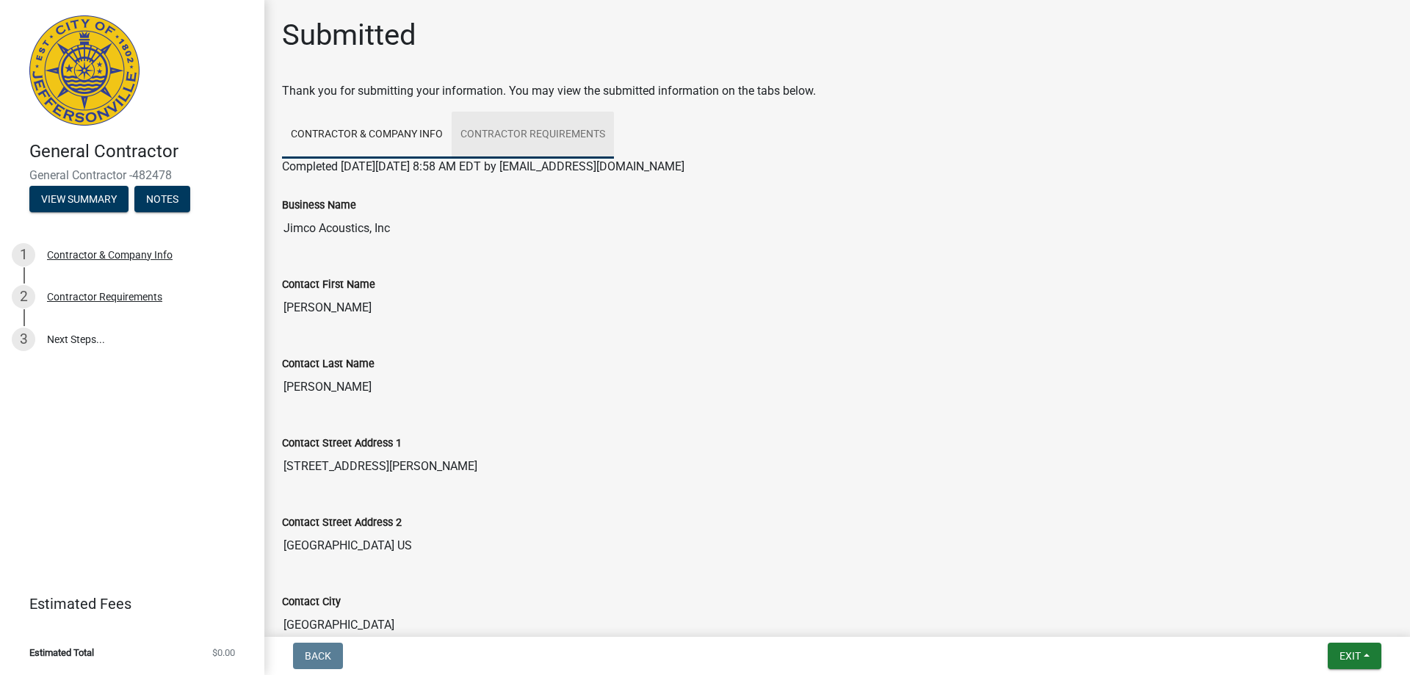
click at [521, 128] on link "Contractor Requirements" at bounding box center [533, 135] width 162 height 47
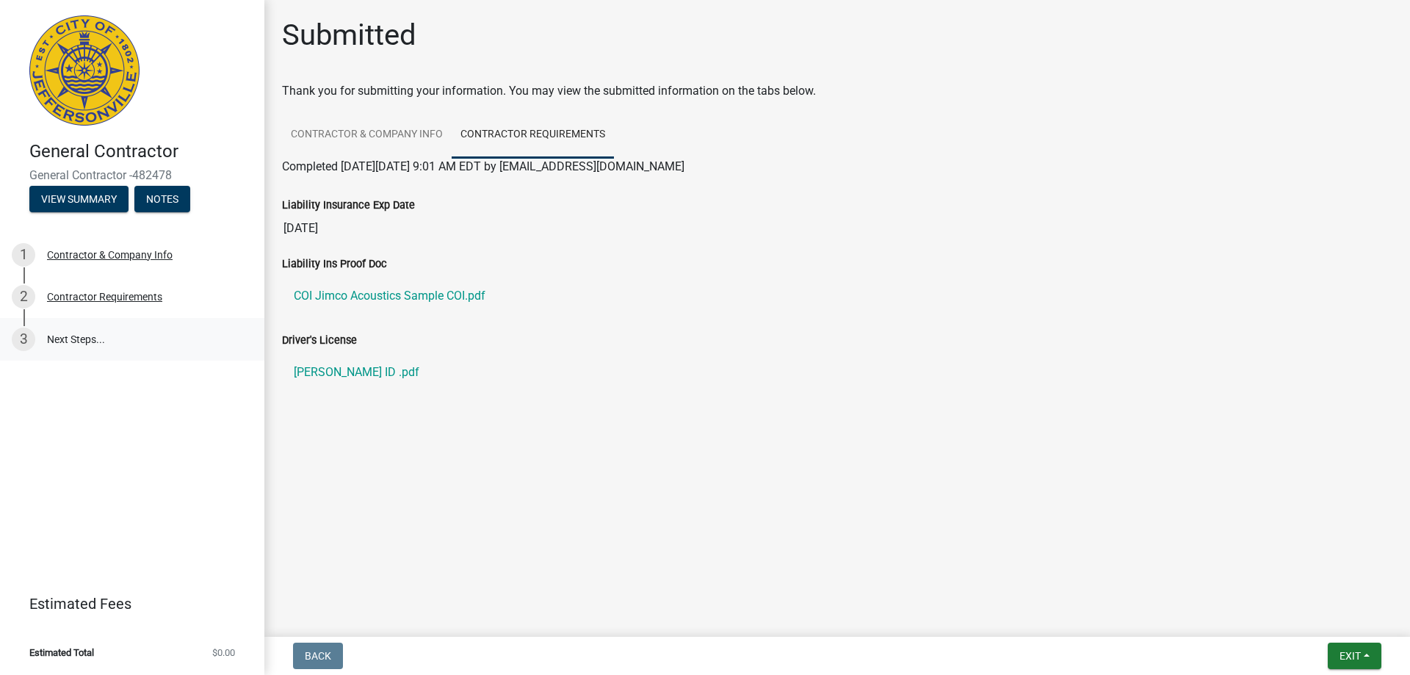
click at [85, 344] on link "3 Next Steps..." at bounding box center [132, 339] width 264 height 43
click at [350, 134] on link "Contractor & Company Info" at bounding box center [367, 135] width 170 height 47
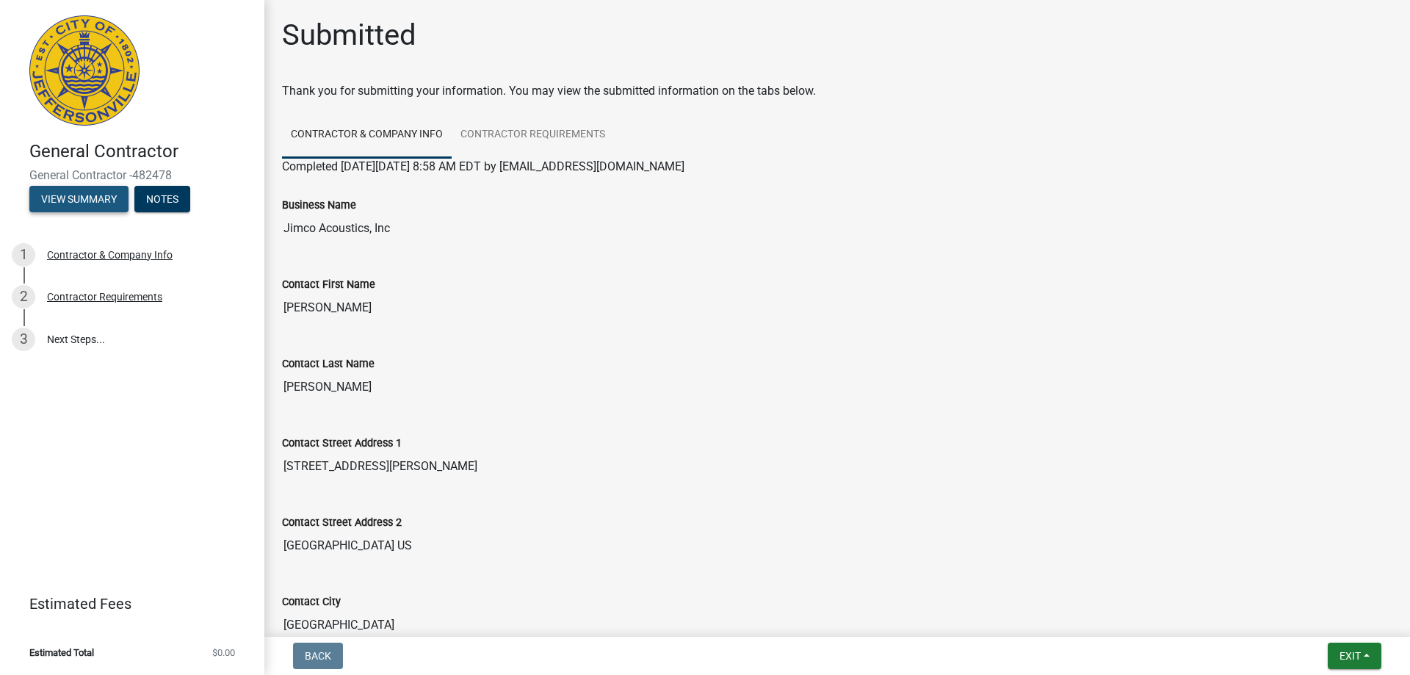
click at [90, 193] on button "View Summary" at bounding box center [78, 199] width 99 height 26
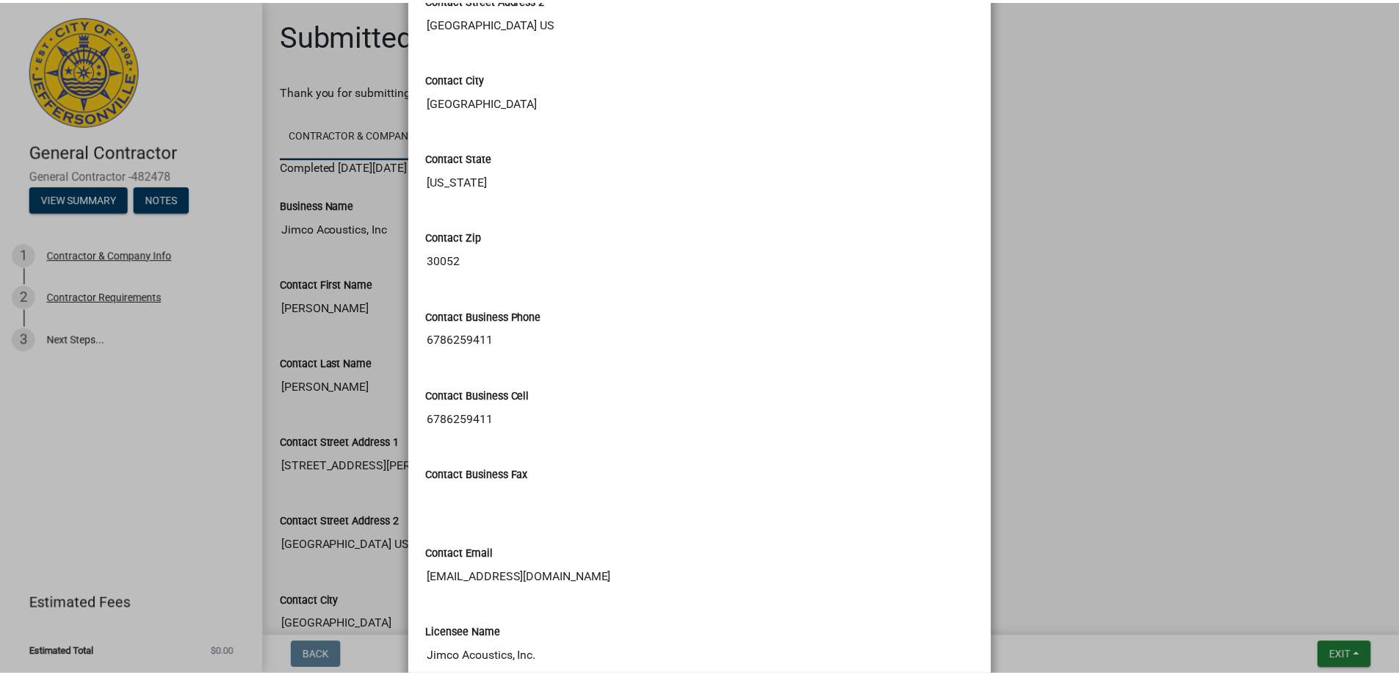
scroll to position [627, 0]
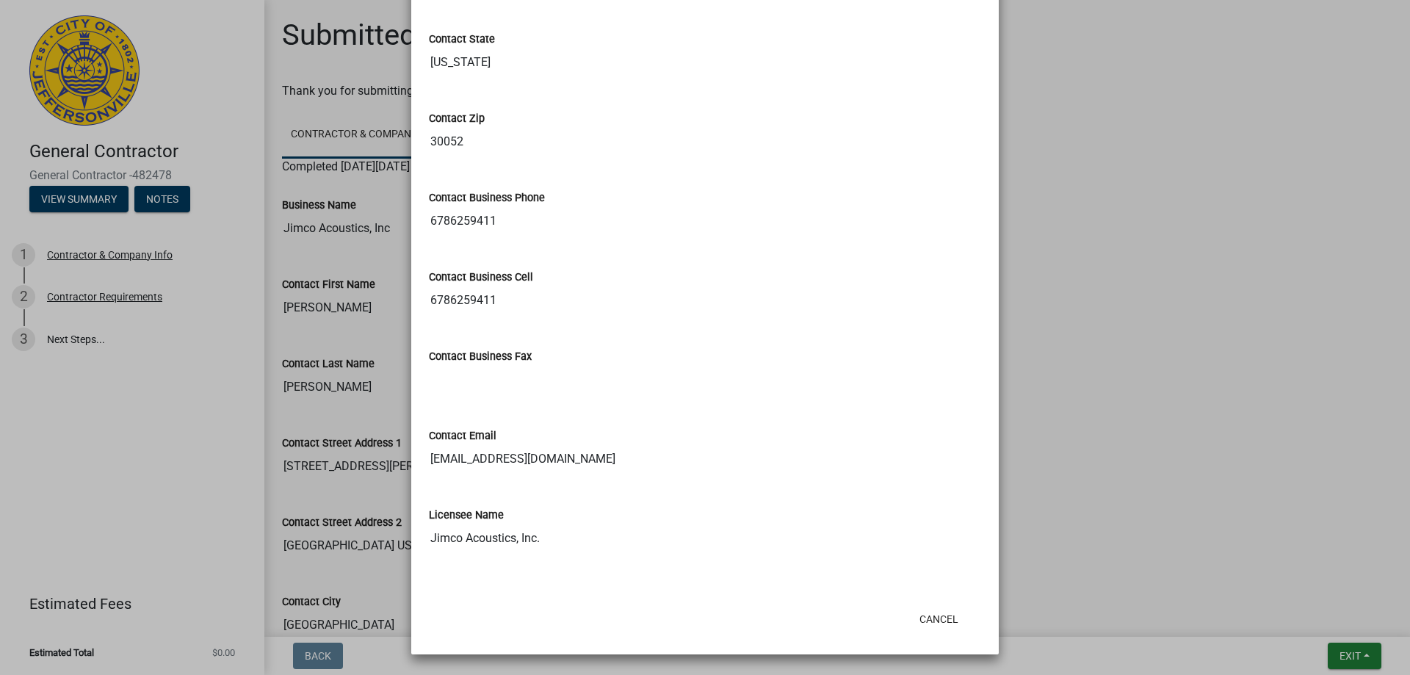
click at [203, 576] on ngb-modal-window "Summary × Printer Friendly Contractor & Company Info Contractor Requirements Co…" at bounding box center [705, 337] width 1410 height 675
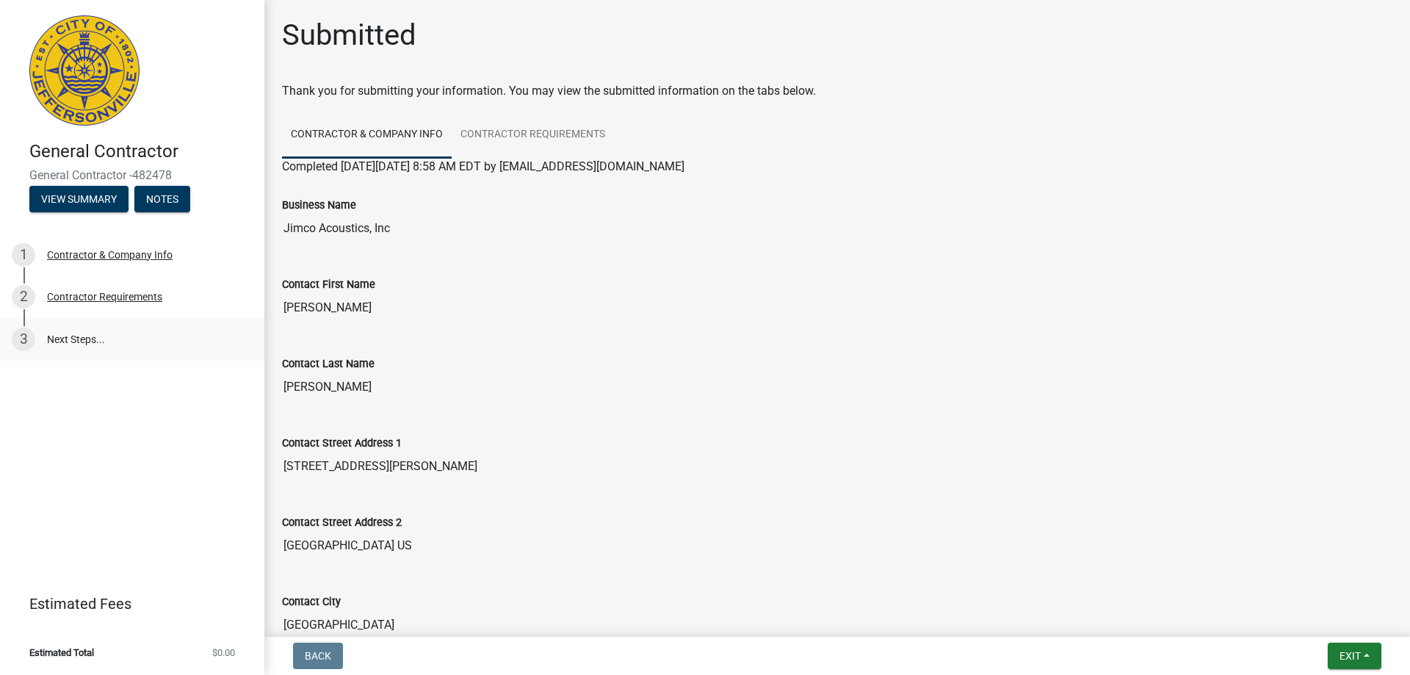
click at [70, 345] on link "3 Next Steps..." at bounding box center [132, 339] width 264 height 43
click at [1359, 658] on span "Exit" at bounding box center [1349, 656] width 21 height 12
click at [1301, 612] on button "Save & Exit" at bounding box center [1322, 617] width 117 height 35
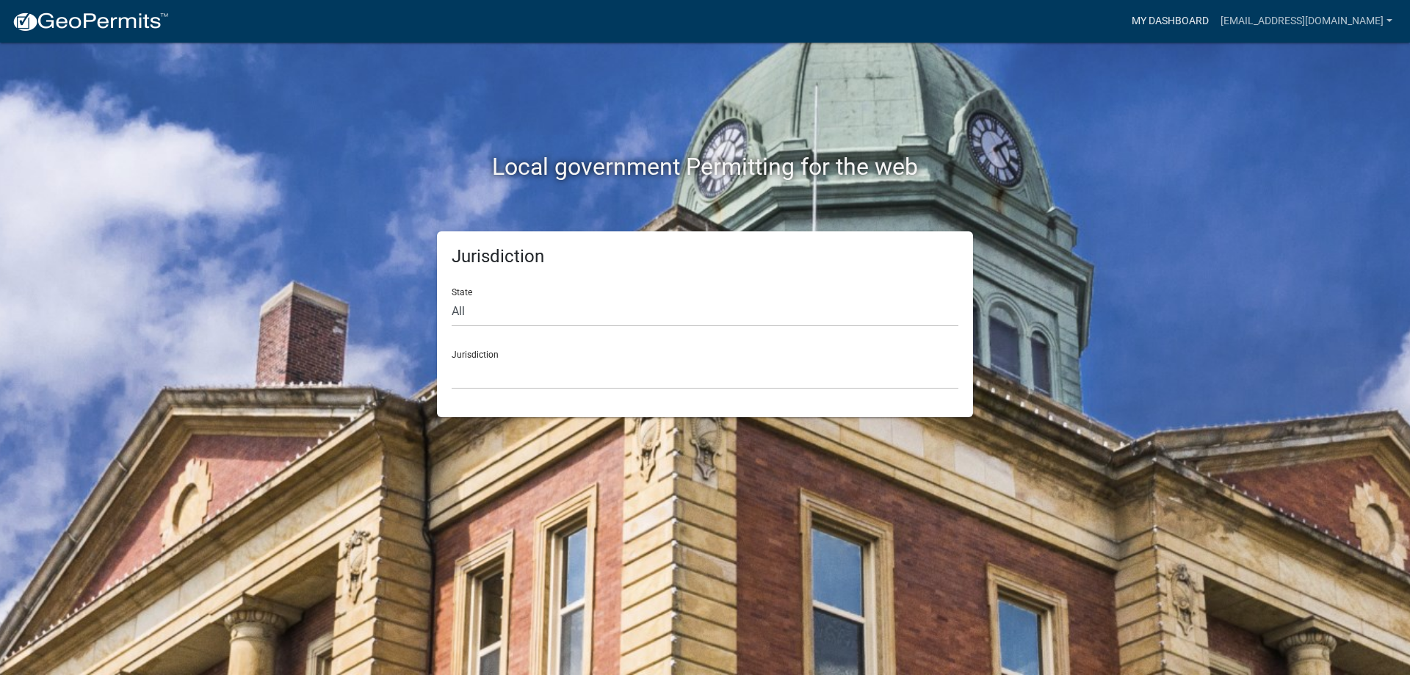
click at [1137, 14] on link "My Dashboard" at bounding box center [1170, 21] width 89 height 28
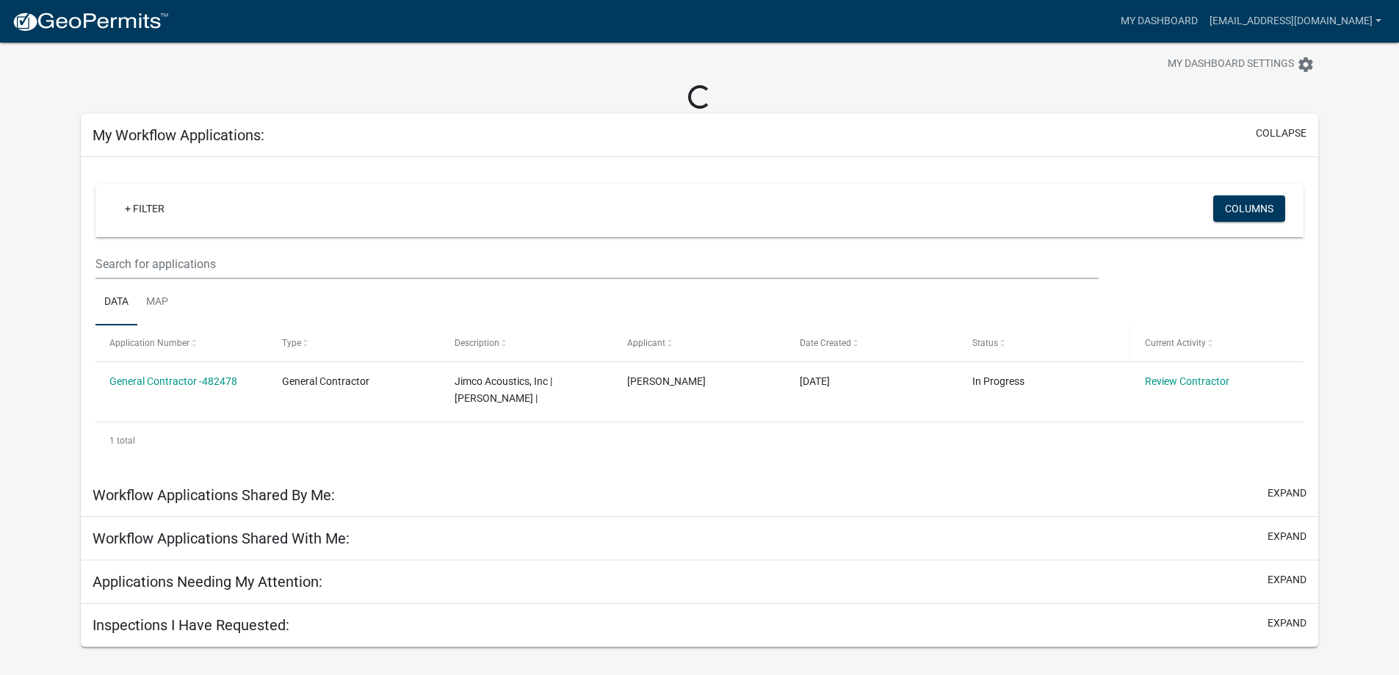
scroll to position [43, 0]
